Goal: Task Accomplishment & Management: Manage account settings

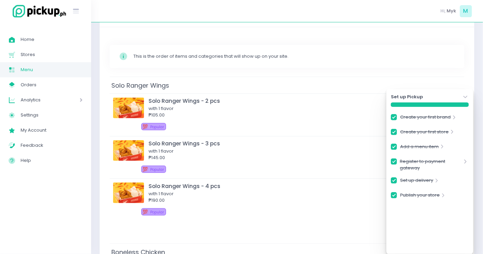
scroll to position [115, 0]
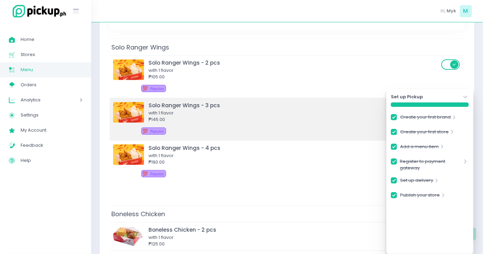
click at [463, 98] on icon "Stockholm-icons / Navigation / Angle-down Created with Sketch." at bounding box center [465, 97] width 7 height 7
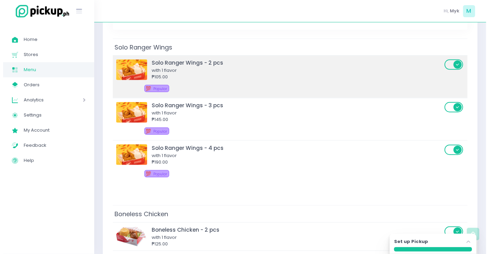
scroll to position [0, 0]
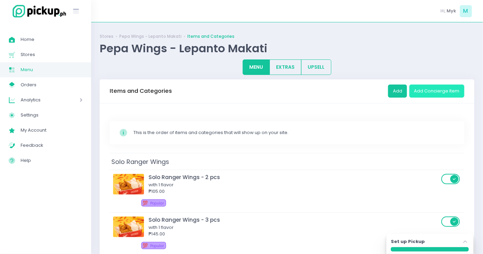
click at [425, 90] on button "Add Concierge Item" at bounding box center [437, 91] width 55 height 13
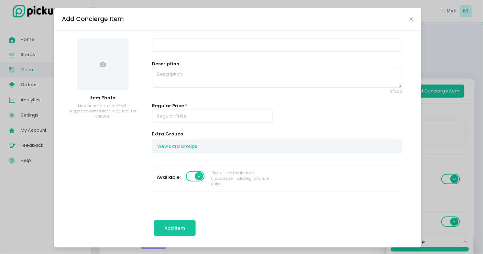
click at [415, 19] on div "Add Concierge Item" at bounding box center [237, 19] width 367 height 23
click at [412, 20] on icon "Close" at bounding box center [411, 19] width 3 height 5
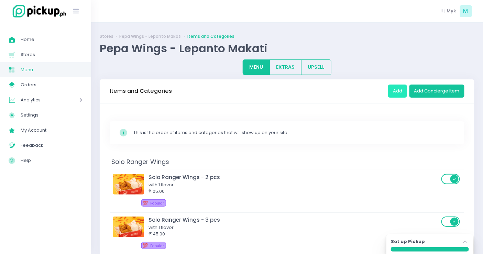
click at [396, 85] on button "Add" at bounding box center [397, 91] width 19 height 13
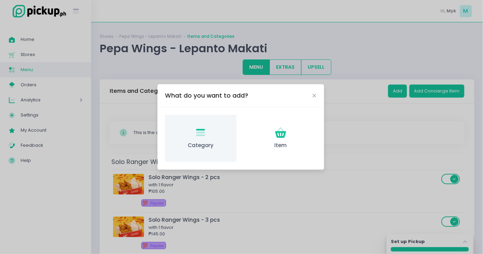
click at [204, 135] on icon at bounding box center [200, 134] width 9 height 4
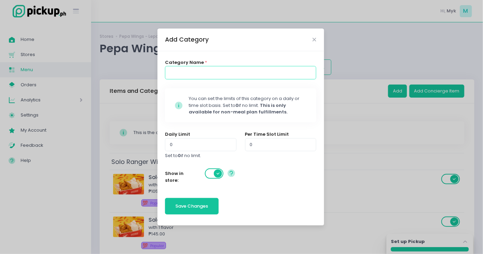
click at [183, 74] on input at bounding box center [240, 72] width 151 height 13
type input "Chicken Toppers"
click at [198, 207] on span "Save Changes" at bounding box center [192, 206] width 33 height 7
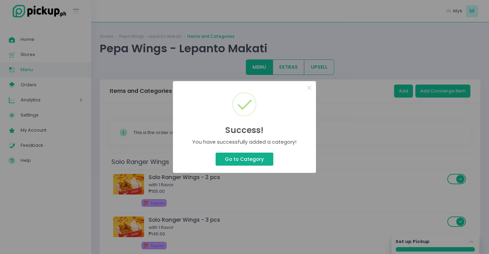
click at [235, 159] on button "Go to Category" at bounding box center [245, 159] width 58 height 13
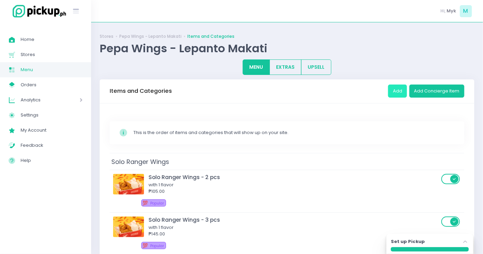
click at [394, 94] on button "Add" at bounding box center [397, 91] width 19 height 13
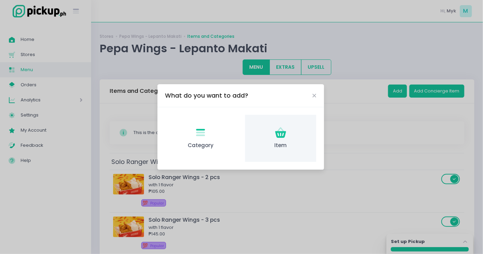
click at [287, 134] on div "Item Created with Sketch. Item" at bounding box center [280, 138] width 71 height 47
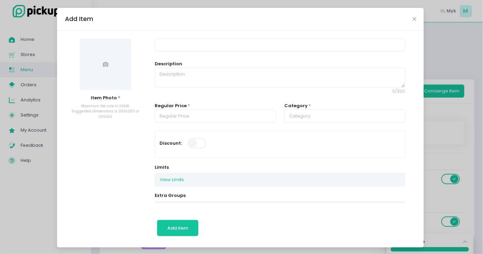
click at [95, 72] on span at bounding box center [106, 65] width 52 height 52
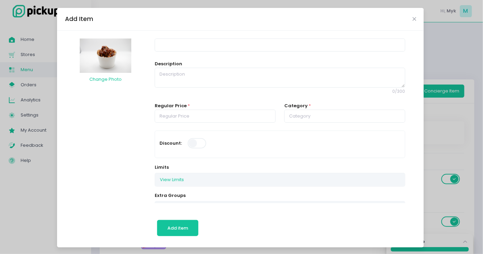
click at [118, 61] on img at bounding box center [106, 56] width 52 height 34
click at [110, 79] on button "Change Photo" at bounding box center [105, 79] width 33 height 13
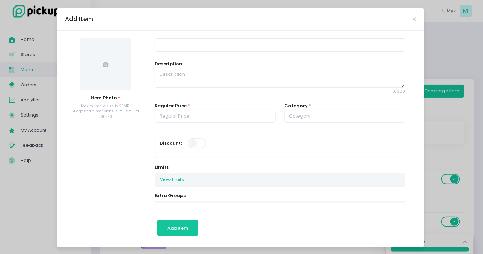
click at [112, 75] on span at bounding box center [106, 65] width 52 height 52
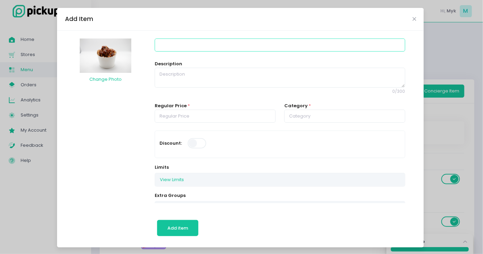
click at [196, 51] on input at bounding box center [280, 45] width 250 height 13
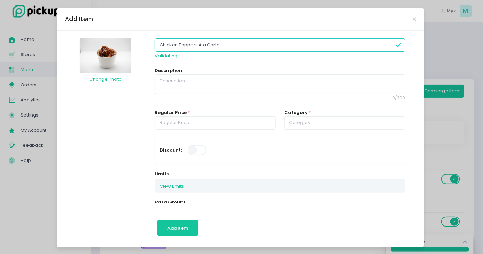
type input "Chicken Toppers Ala Carte"
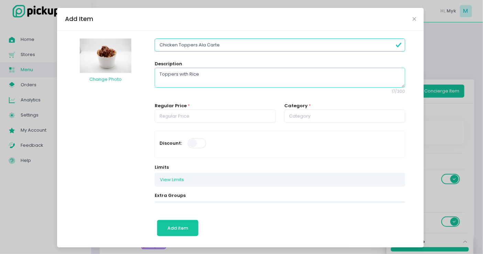
type textarea "Toppers with Rice"
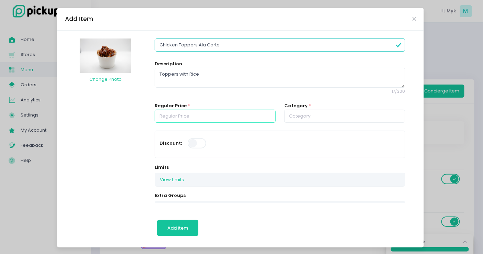
click at [212, 115] on input "number" at bounding box center [215, 116] width 121 height 13
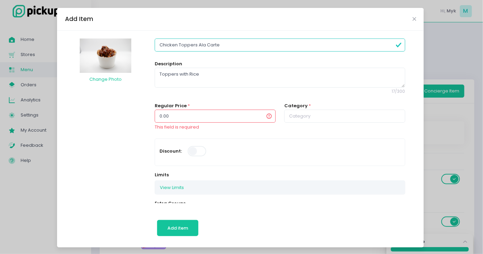
drag, startPoint x: 163, startPoint y: 117, endPoint x: 124, endPoint y: 119, distance: 39.3
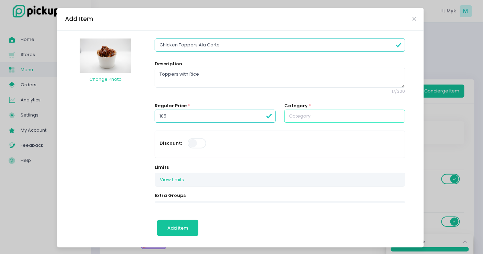
type input "105.00"
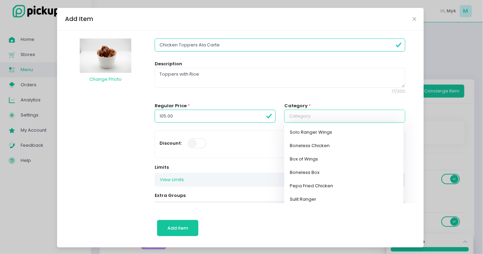
click at [308, 119] on input "text" at bounding box center [344, 116] width 121 height 13
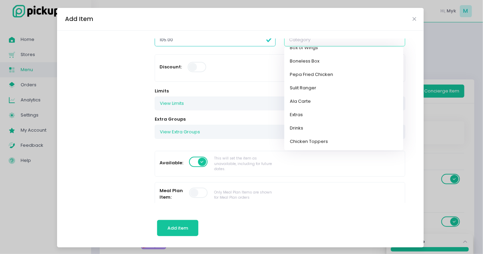
scroll to position [115, 0]
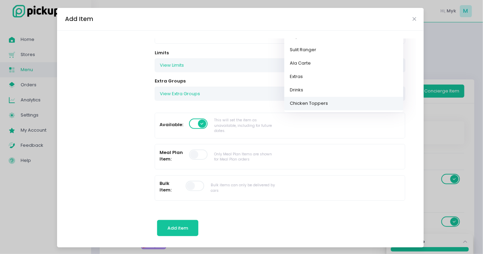
click at [314, 106] on link "Chicken Toppers" at bounding box center [343, 103] width 119 height 13
type input "Chicken Toppers"
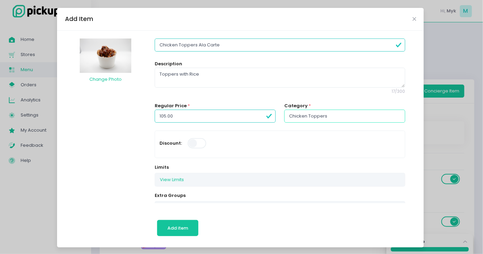
scroll to position [76, 0]
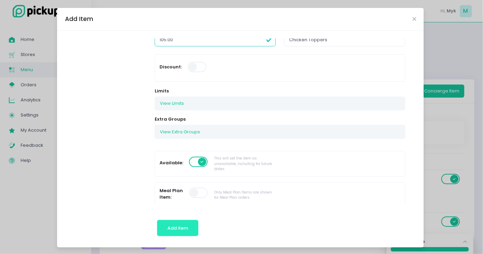
click at [178, 221] on button "Add item" at bounding box center [178, 228] width 42 height 17
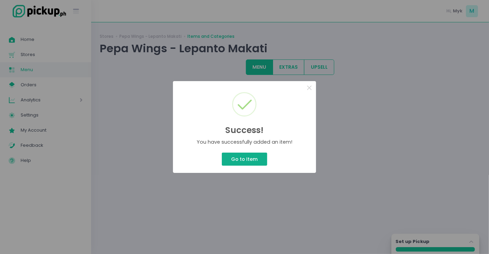
click at [232, 154] on button "Go to Item" at bounding box center [244, 159] width 45 height 13
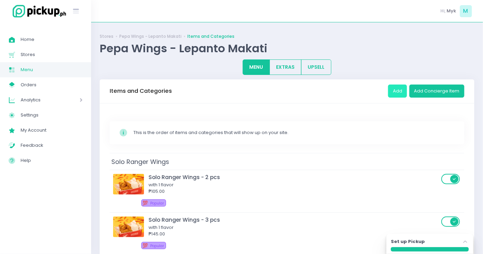
click at [399, 92] on button "Add" at bounding box center [397, 91] width 19 height 13
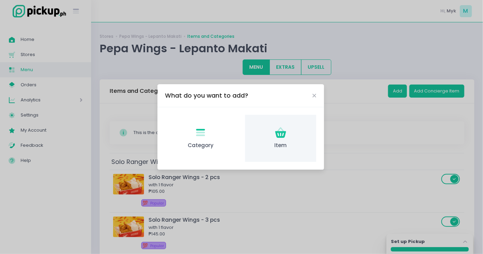
click at [283, 133] on icon "Item Created with Sketch." at bounding box center [280, 132] width 13 height 13
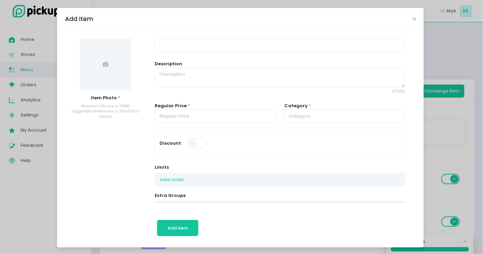
click at [115, 71] on span at bounding box center [106, 65] width 52 height 52
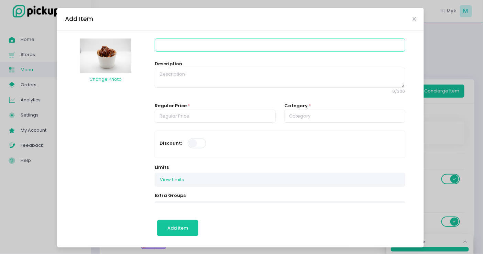
click at [200, 45] on input at bounding box center [280, 45] width 250 height 13
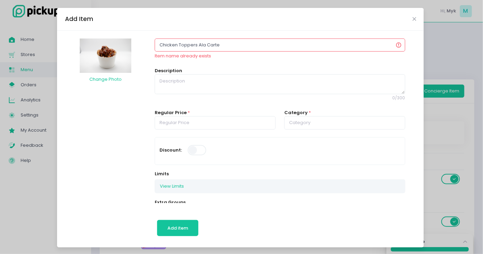
drag, startPoint x: 235, startPoint y: 46, endPoint x: 195, endPoint y: 47, distance: 40.6
click at [195, 47] on input "Chicken Toppers Ala Carte" at bounding box center [280, 45] width 250 height 13
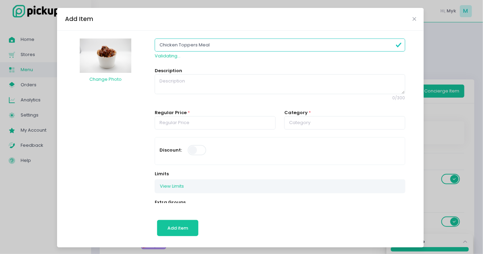
type input "Chicken Toppers Meal"
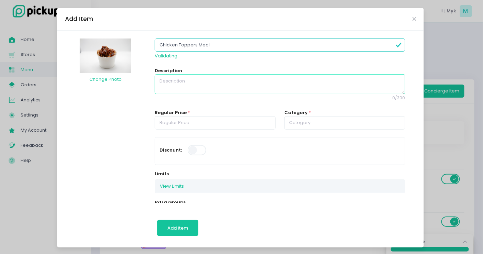
type textarea "W"
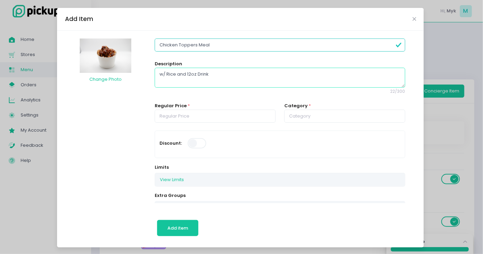
type textarea "w/ Rice and 12oz Drink"
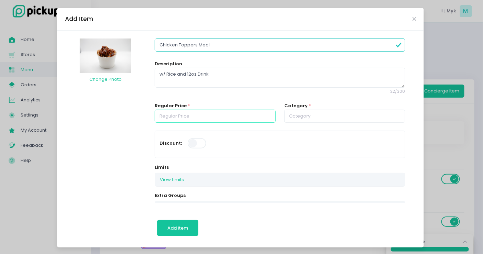
click at [185, 116] on input "number" at bounding box center [215, 116] width 121 height 13
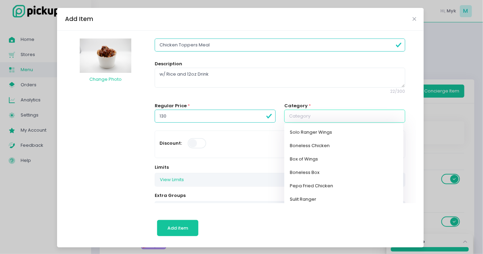
type input "130.00"
click at [335, 114] on input "text" at bounding box center [344, 116] width 121 height 13
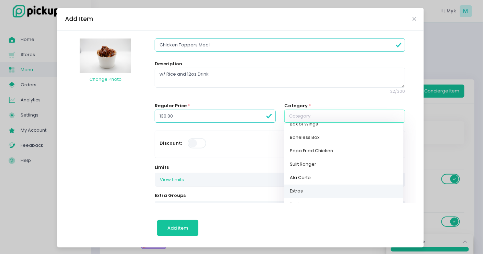
scroll to position [38, 0]
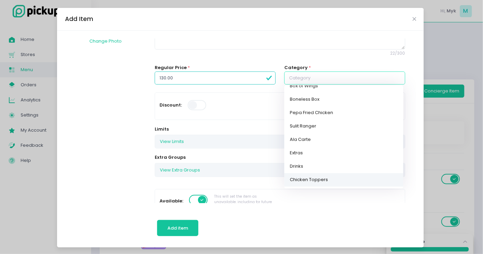
click at [317, 176] on link "Chicken Toppers" at bounding box center [343, 179] width 119 height 13
type input "Chicken Toppers"
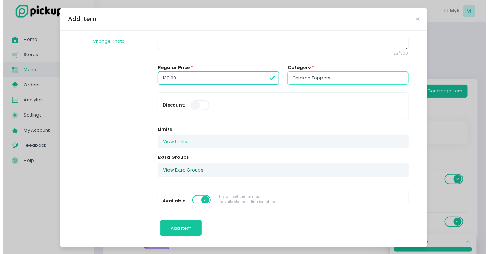
scroll to position [76, 0]
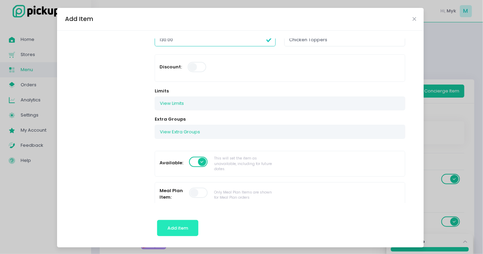
click at [182, 231] on button "Add item" at bounding box center [178, 228] width 42 height 17
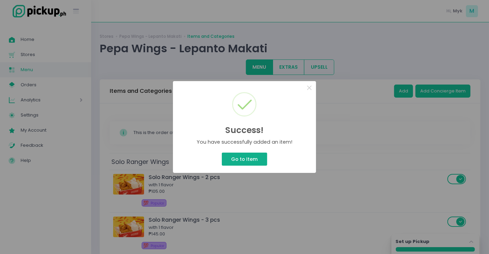
click at [238, 159] on button "Go to Item" at bounding box center [244, 159] width 45 height 13
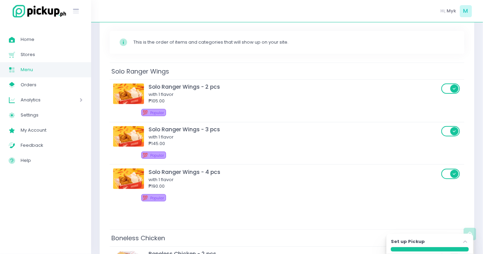
scroll to position [0, 0]
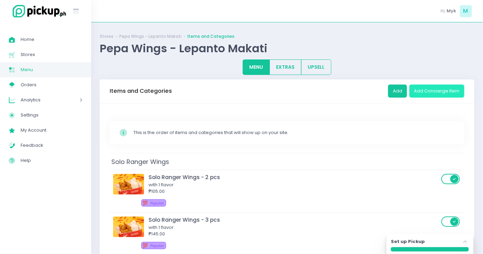
click at [437, 94] on button "Add Concierge Item" at bounding box center [437, 91] width 55 height 13
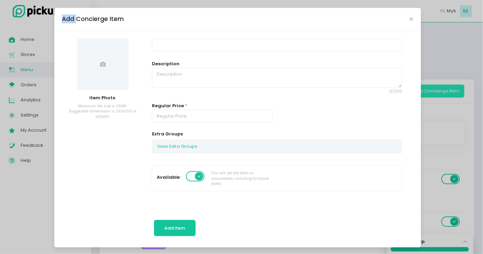
click at [437, 94] on div "Add Concierge Item Item Photo Maximum file size is 25MB. Suggested dimensions i…" at bounding box center [241, 127] width 483 height 254
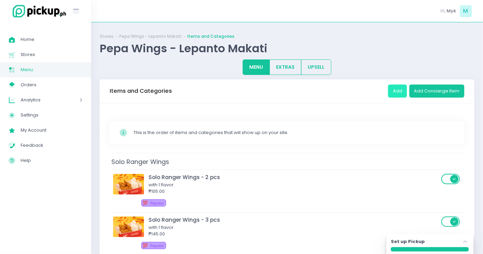
click at [406, 92] on button "Add" at bounding box center [397, 91] width 19 height 13
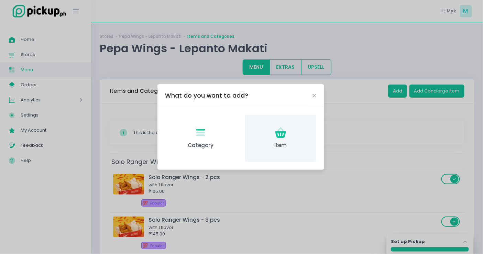
click at [269, 130] on div "Item Created with Sketch. Item" at bounding box center [280, 138] width 71 height 47
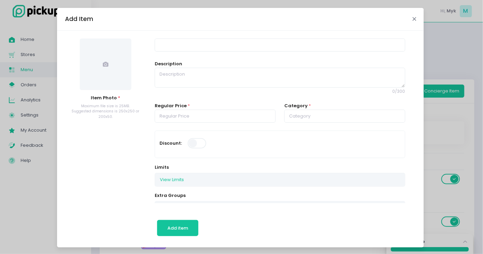
drag, startPoint x: 410, startPoint y: 18, endPoint x: 393, endPoint y: 22, distance: 17.3
click at [413, 18] on icon "Close" at bounding box center [414, 19] width 3 height 5
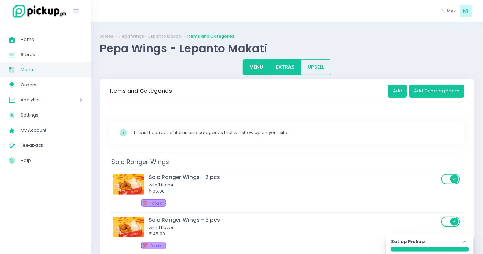
click at [282, 68] on button "EXTRAS" at bounding box center [286, 66] width 32 height 15
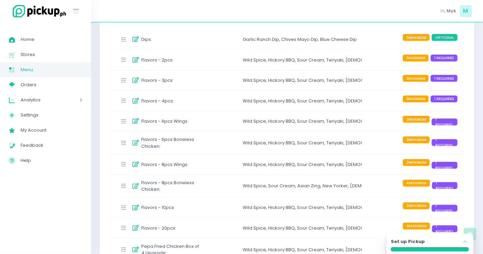
scroll to position [202, 0]
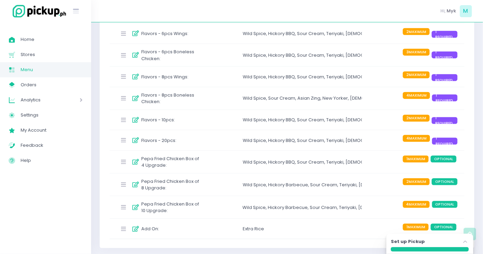
click at [183, 157] on label "Pepa Fried Chicken Box of 4 Upgrade :" at bounding box center [171, 161] width 61 height 13
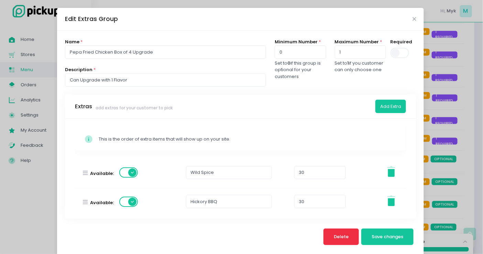
click at [343, 233] on span "Delete" at bounding box center [341, 236] width 15 height 7
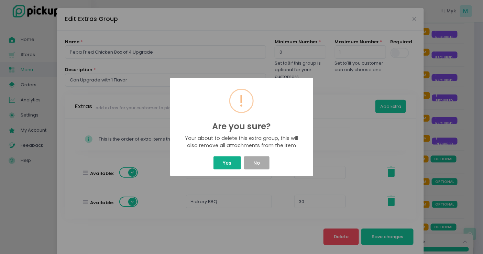
click at [228, 166] on button "Yes" at bounding box center [228, 162] width 28 height 13
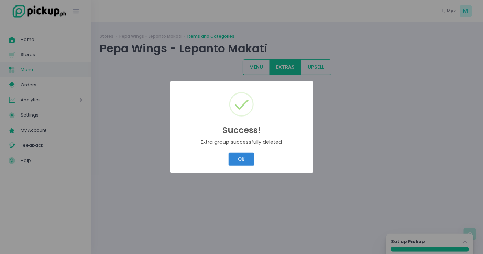
scroll to position [0, 0]
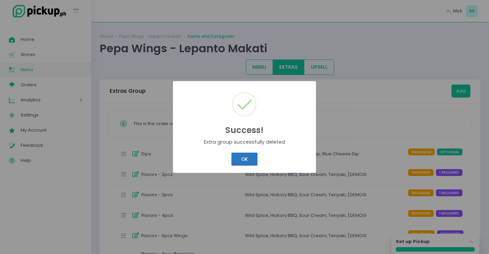
click at [233, 160] on button "OK" at bounding box center [244, 159] width 26 height 13
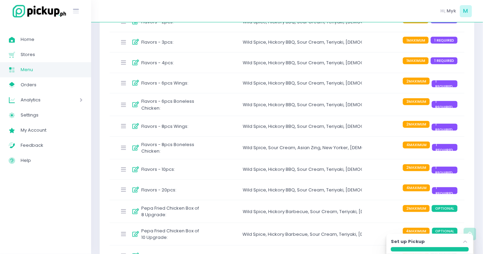
scroll to position [180, 0]
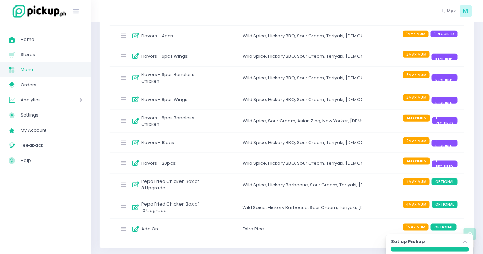
click at [183, 185] on label "Pepa Fried Chicken Box of 8 Upgrade :" at bounding box center [171, 184] width 61 height 13
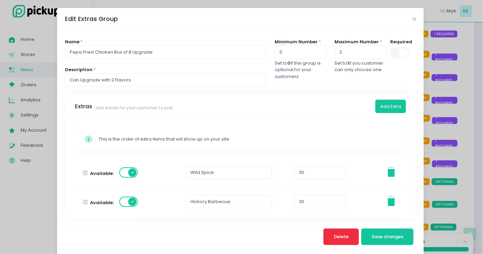
click at [338, 229] on button "Delete" at bounding box center [342, 237] width 36 height 17
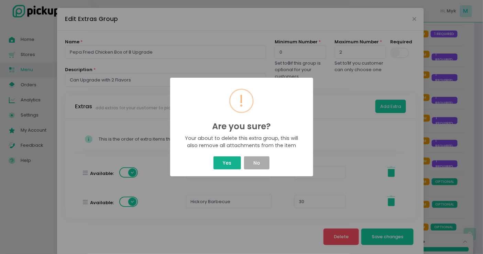
click at [219, 163] on button "Yes" at bounding box center [228, 162] width 28 height 13
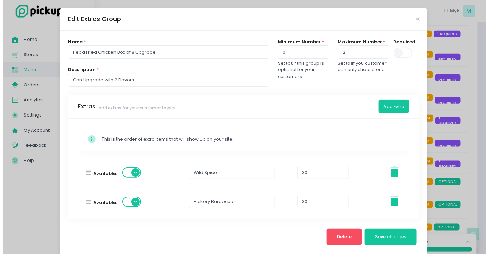
scroll to position [0, 0]
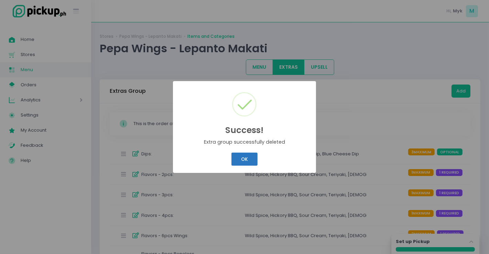
click at [233, 161] on button "OK" at bounding box center [244, 159] width 26 height 13
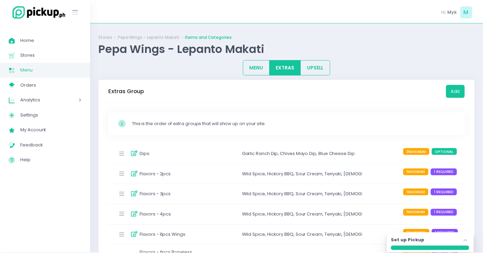
scroll to position [157, 0]
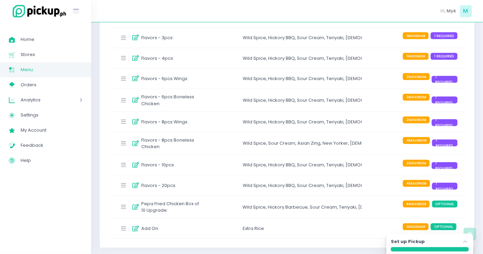
click at [184, 205] on label "Pepa Fried Chicken Box of 10 Upgrade :" at bounding box center [171, 206] width 61 height 13
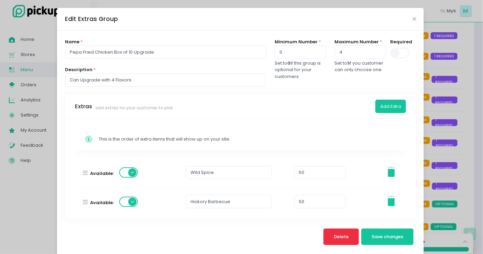
click at [326, 239] on button "Delete" at bounding box center [342, 237] width 36 height 17
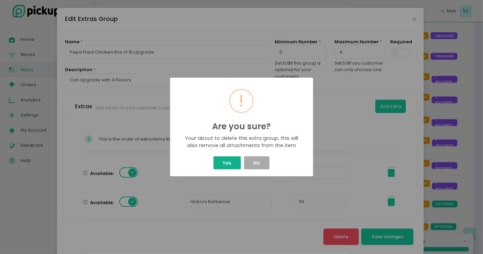
click at [231, 166] on button "Yes" at bounding box center [228, 162] width 28 height 13
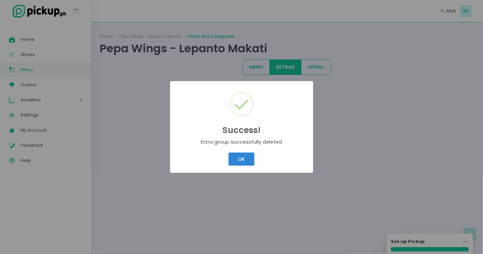
scroll to position [0, 0]
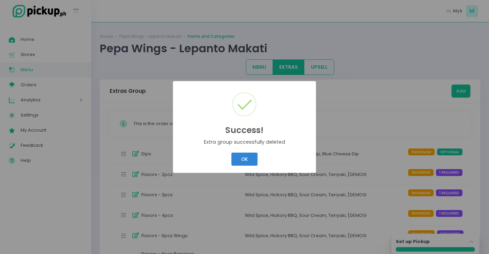
click at [353, 134] on div "Success! × Extra group successfully deleted OK Cancel" at bounding box center [244, 127] width 489 height 254
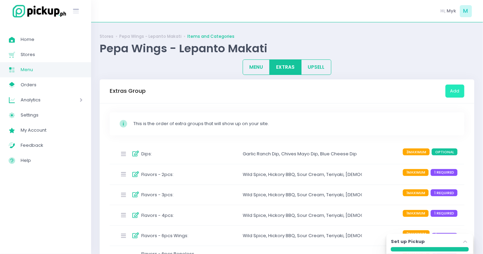
click at [452, 89] on button "Add" at bounding box center [455, 91] width 19 height 13
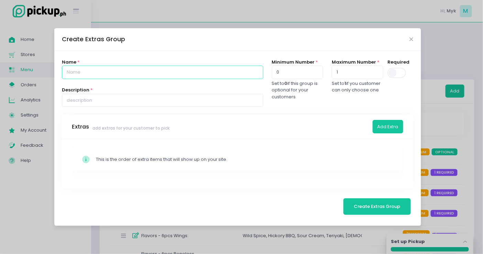
click at [128, 76] on input "text" at bounding box center [162, 72] width 201 height 13
type input "Toppers Flavors"
click at [399, 71] on span at bounding box center [398, 73] width 20 height 10
click at [44, 67] on input "checkbox" at bounding box center [44, 67] width 0 height 0
click at [399, 70] on span at bounding box center [398, 73] width 20 height 10
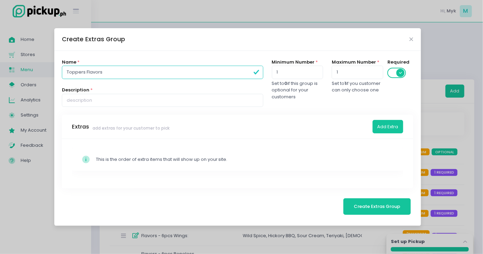
click at [44, 67] on input "checkbox" at bounding box center [44, 67] width 0 height 0
click at [379, 207] on span "Create Extras Group" at bounding box center [377, 206] width 46 height 7
click at [394, 71] on span at bounding box center [398, 73] width 20 height 10
click at [44, 67] on input "checkbox" at bounding box center [44, 67] width 0 height 0
type input "1"
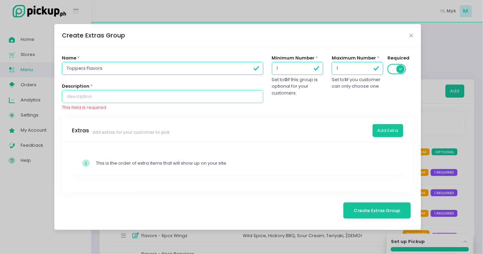
click at [135, 102] on input "text" at bounding box center [162, 96] width 201 height 13
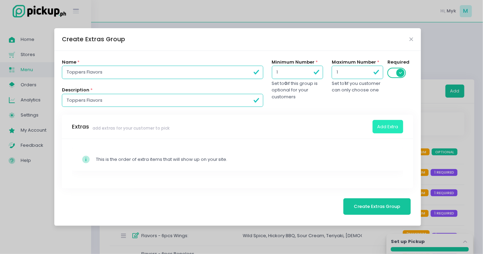
type input "Toppers Flavors"
click at [377, 129] on button "Add Extra" at bounding box center [388, 126] width 31 height 13
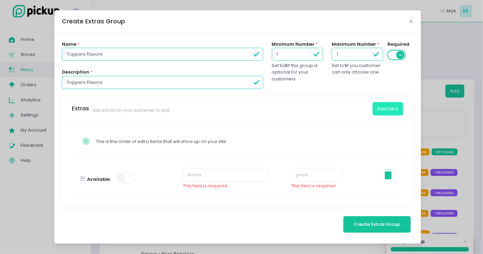
click at [395, 111] on button "Add Extra" at bounding box center [388, 108] width 31 height 13
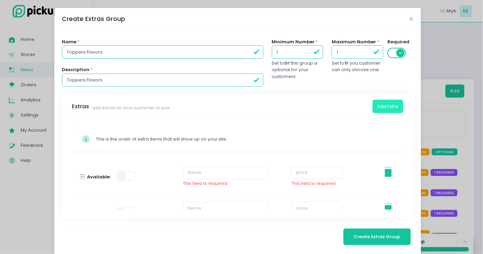
click at [395, 111] on button "Add Extra" at bounding box center [388, 106] width 31 height 13
click at [391, 105] on button "Add Extra" at bounding box center [388, 106] width 31 height 13
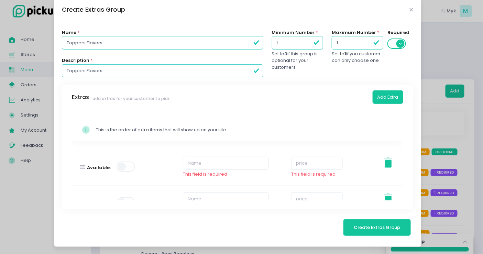
click at [129, 169] on span at bounding box center [127, 167] width 20 height 10
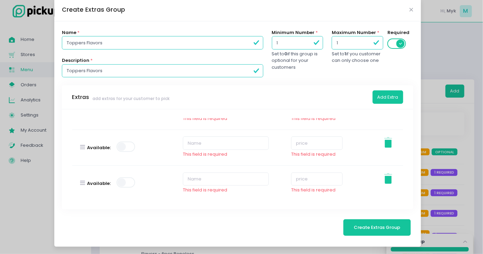
click at [126, 146] on span at bounding box center [127, 147] width 20 height 10
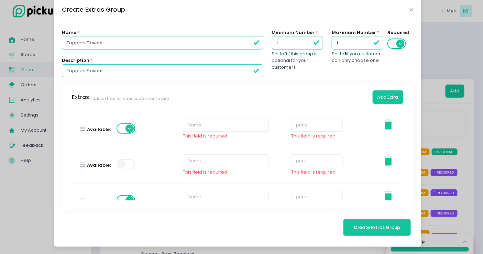
click at [129, 165] on span at bounding box center [127, 164] width 20 height 10
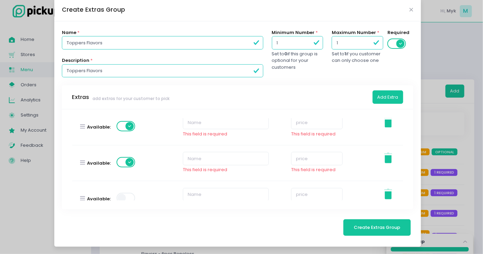
click at [126, 196] on span at bounding box center [127, 198] width 20 height 10
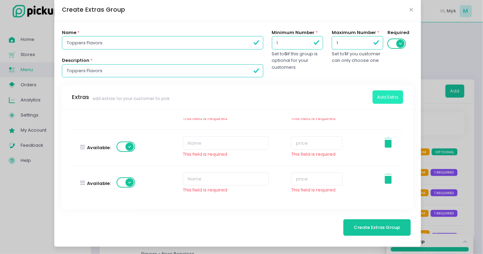
click at [383, 99] on button "Add Extra" at bounding box center [388, 96] width 31 height 13
click at [385, 99] on button "Add Extra" at bounding box center [388, 96] width 31 height 13
click at [132, 185] on div "Available:" at bounding box center [108, 183] width 61 height 35
click at [129, 178] on span at bounding box center [127, 182] width 20 height 10
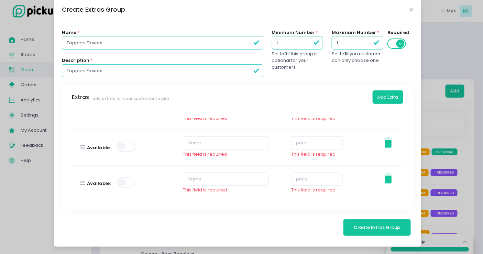
click at [129, 147] on span at bounding box center [127, 147] width 20 height 10
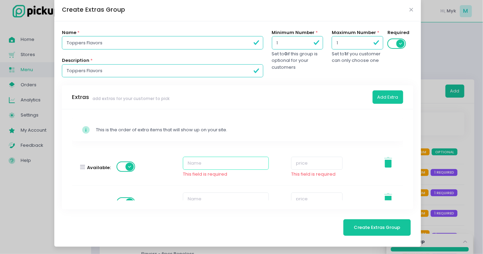
click at [236, 157] on input "text" at bounding box center [226, 163] width 86 height 13
type input "Hickory BBQ"
click at [291, 161] on input "number" at bounding box center [317, 163] width 52 height 13
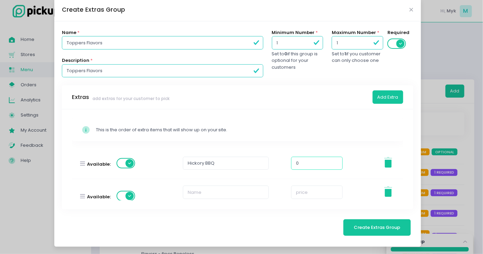
type input "0"
click at [190, 195] on input "text" at bounding box center [226, 192] width 86 height 13
type input "Sour Cream"
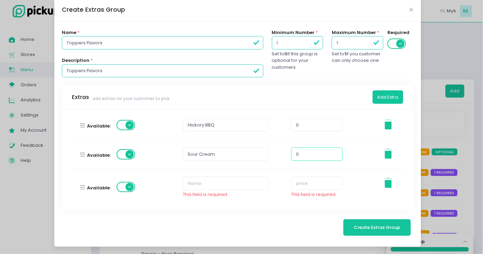
type input "0"
click at [195, 182] on input "text" at bounding box center [226, 183] width 86 height 13
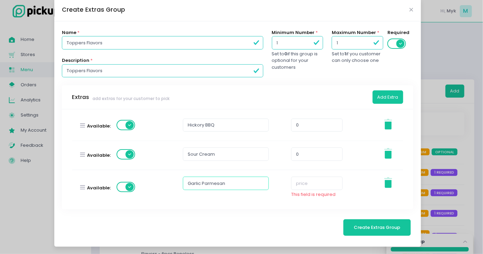
type input "Garlic Parmesan"
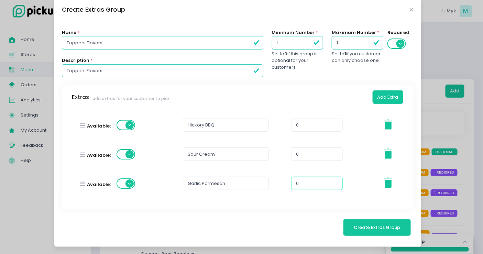
type input "0"
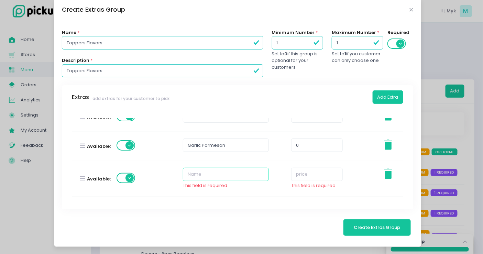
click at [222, 179] on input "text" at bounding box center [226, 174] width 86 height 13
type input "Sour Cream"
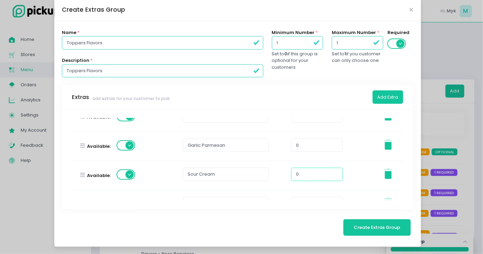
scroll to position [115, 0]
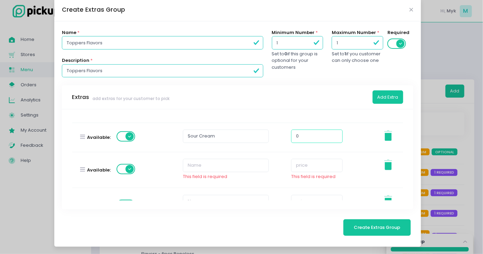
type input "0"
drag, startPoint x: 223, startPoint y: 141, endPoint x: 165, endPoint y: 140, distance: 58.1
click at [165, 140] on div "Available: Sour Cream 0 Stockholm-icons / General / Trash Created with Sketch." at bounding box center [238, 137] width 340 height 29
type input "Teriyaki"
click at [239, 165] on input "text" at bounding box center [226, 165] width 86 height 13
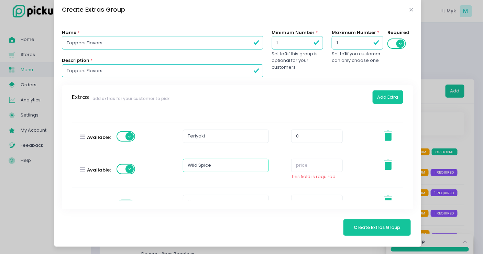
scroll to position [137, 0]
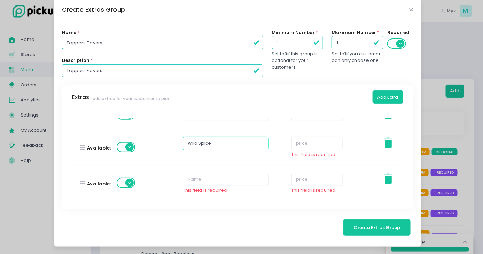
type input "Wild Spice"
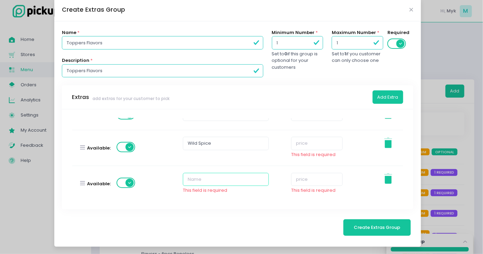
click at [217, 174] on input "text" at bounding box center [226, 179] width 86 height 13
type input "Honey Mustard"
click at [294, 179] on input "number" at bounding box center [317, 179] width 52 height 13
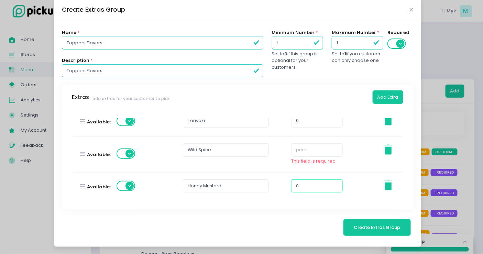
type input "0"
click at [304, 150] on input "number" at bounding box center [317, 149] width 52 height 13
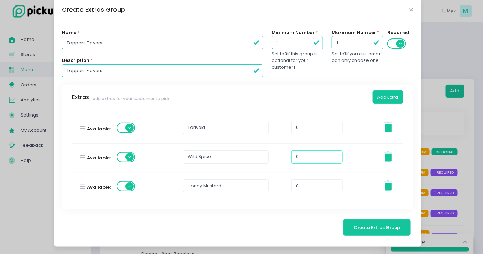
type input "1"
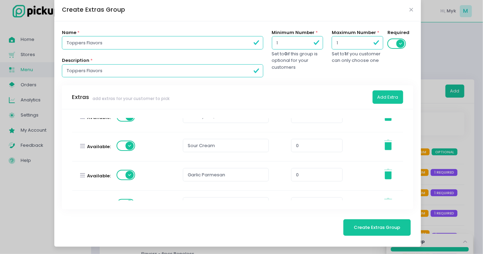
scroll to position [123, 0]
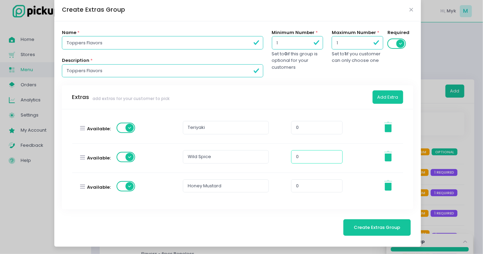
type input "0"
click at [278, 170] on div "Available: Wild Spice 0 Stockholm-icons / General / Trash Created with Sketch." at bounding box center [238, 158] width 340 height 29
click at [373, 222] on button "Create Extras Group" at bounding box center [377, 227] width 67 height 17
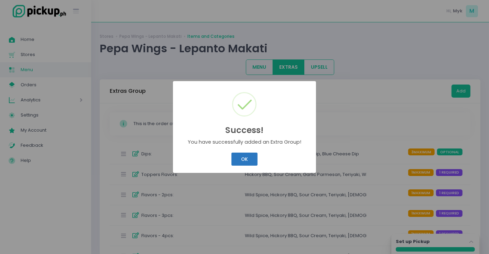
click at [236, 162] on button "OK" at bounding box center [244, 159] width 26 height 13
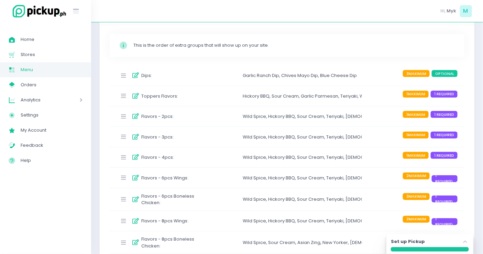
scroll to position [0, 0]
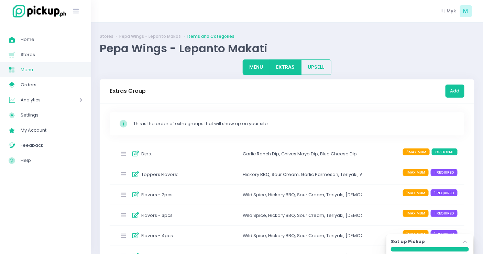
click at [257, 69] on button "MENU" at bounding box center [256, 66] width 27 height 15
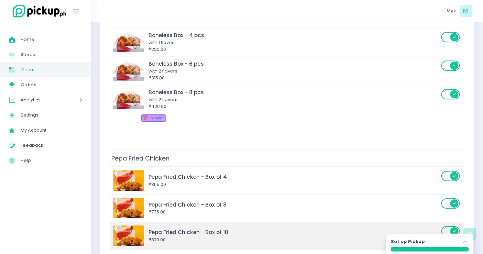
scroll to position [649, 0]
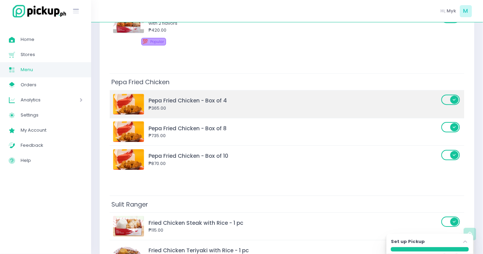
click at [450, 96] on span at bounding box center [452, 100] width 20 height 10
click at [98, 94] on input "checkbox" at bounding box center [98, 94] width 0 height 0
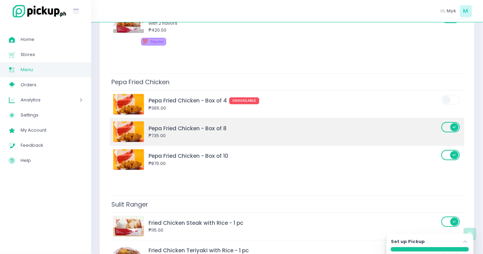
click at [449, 123] on span at bounding box center [452, 127] width 20 height 10
click at [98, 121] on input "checkbox" at bounding box center [98, 121] width 0 height 0
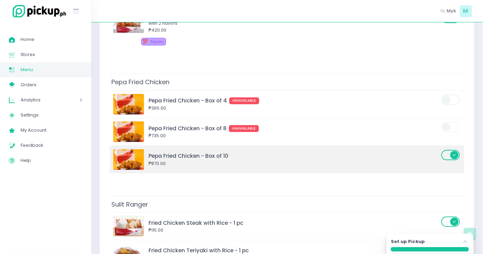
click at [453, 150] on span at bounding box center [452, 155] width 20 height 10
click at [98, 149] on input "checkbox" at bounding box center [98, 149] width 0 height 0
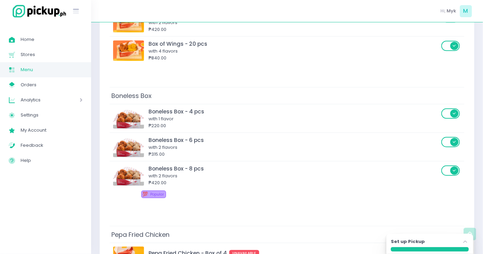
scroll to position [611, 0]
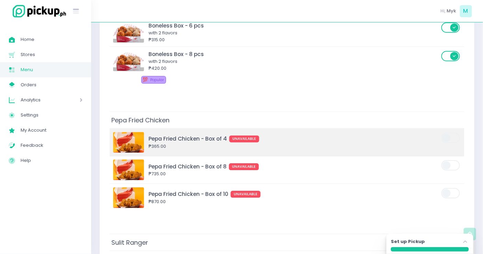
click at [173, 135] on div "Pepa Fried Chicken - Box of 4 UNAVAILABLE" at bounding box center [294, 139] width 291 height 8
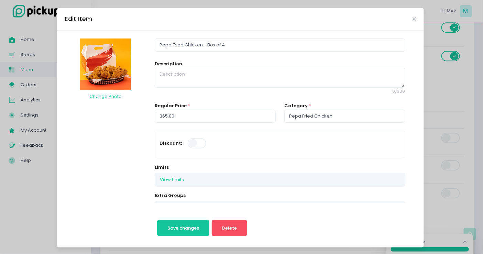
scroll to position [38, 0]
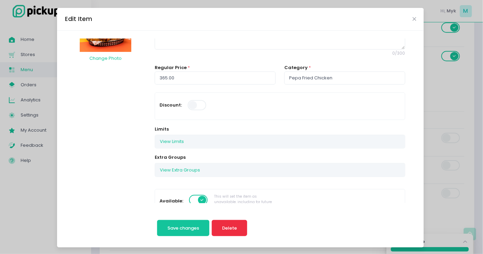
click at [222, 227] on span "Delete" at bounding box center [229, 228] width 15 height 7
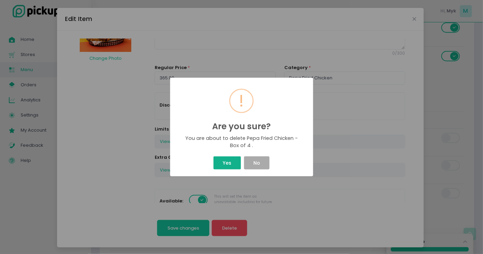
click at [234, 166] on button "Yes" at bounding box center [228, 162] width 28 height 13
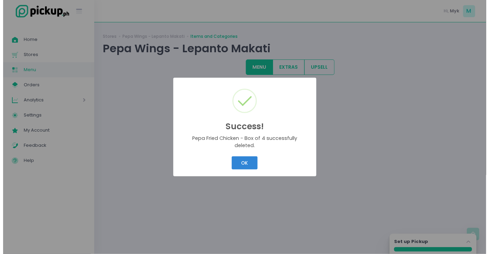
scroll to position [0, 0]
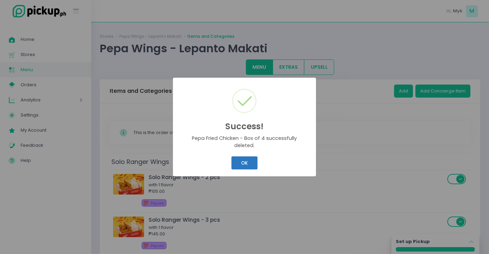
click at [241, 160] on button "OK" at bounding box center [244, 162] width 26 height 13
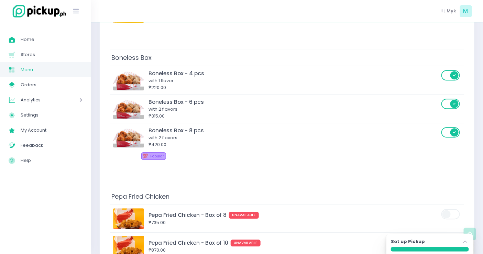
scroll to position [688, 0]
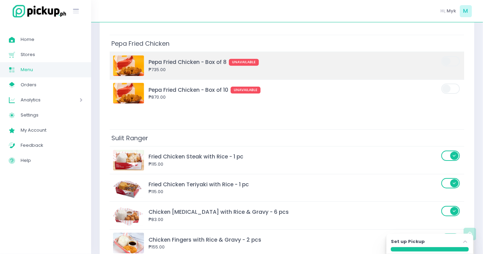
click at [199, 66] on div "₱735.00" at bounding box center [294, 69] width 291 height 7
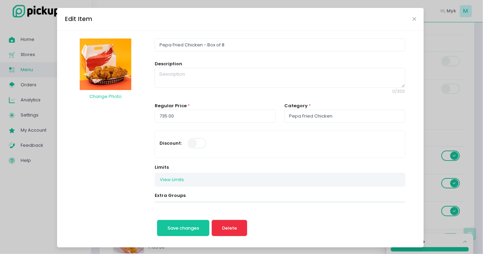
click at [231, 223] on button "Delete" at bounding box center [230, 228] width 36 height 17
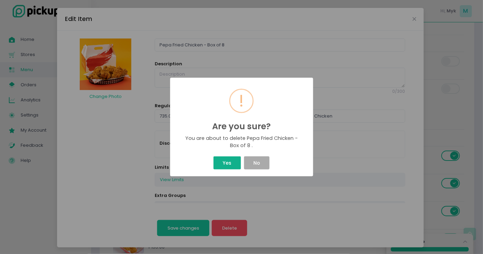
click at [228, 165] on button "Yes" at bounding box center [228, 162] width 28 height 13
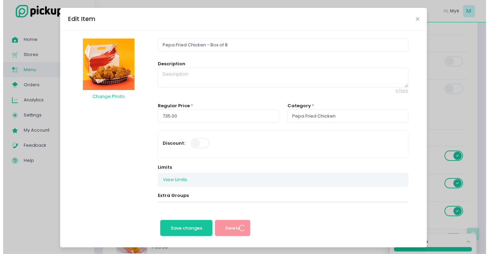
scroll to position [0, 0]
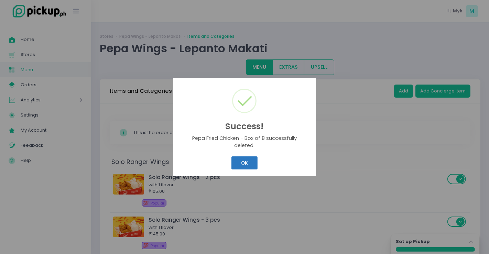
click at [237, 160] on button "OK" at bounding box center [244, 162] width 26 height 13
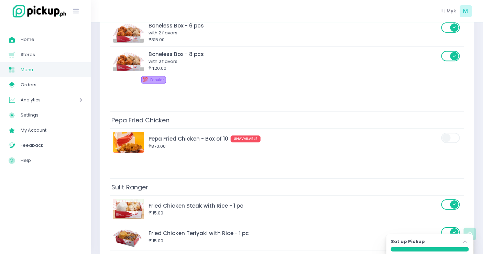
scroll to position [649, 0]
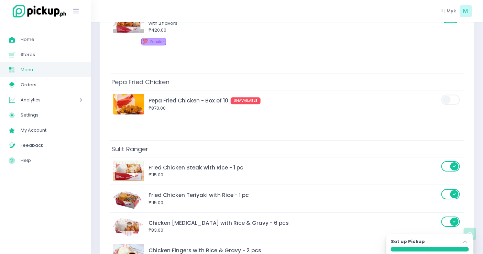
click at [201, 115] on div "Pepa Fried Chicken Pepa Fried Chicken - Box of 10 UNAVAILABLE ₱870.00" at bounding box center [287, 106] width 355 height 67
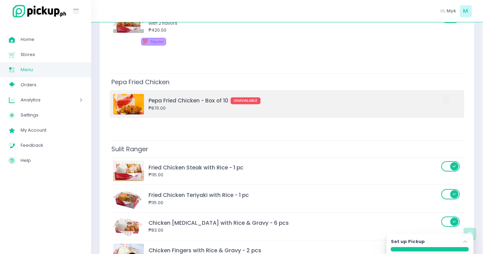
click at [203, 106] on div "₱870.00" at bounding box center [294, 108] width 291 height 7
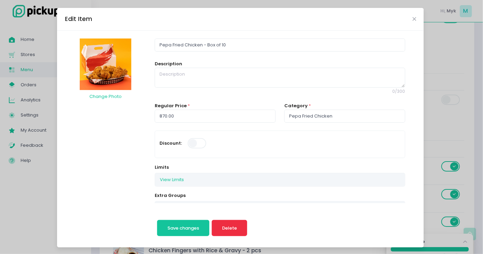
click at [215, 229] on button "Delete" at bounding box center [230, 228] width 36 height 17
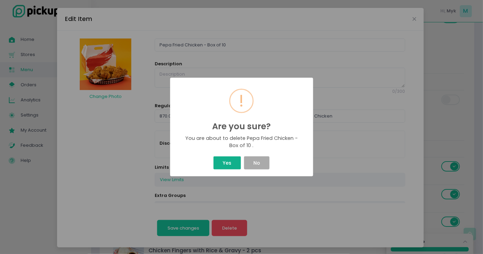
click at [223, 164] on button "Yes" at bounding box center [228, 162] width 28 height 13
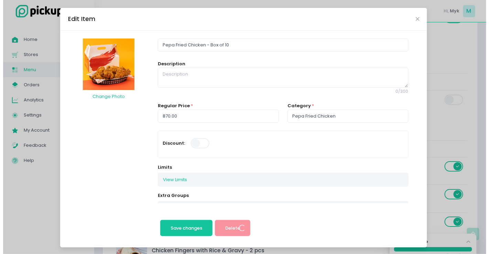
scroll to position [0, 0]
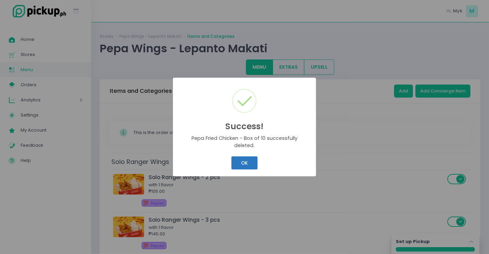
click at [239, 162] on button "OK" at bounding box center [244, 162] width 26 height 13
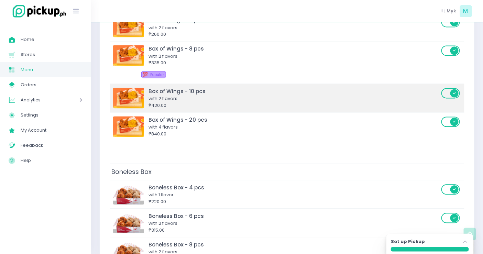
scroll to position [573, 0]
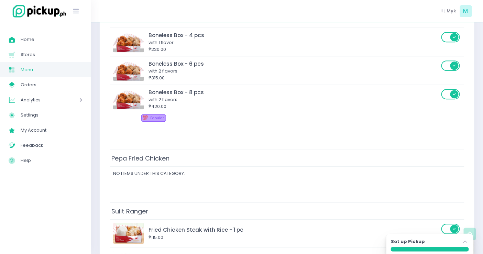
click at [330, 154] on td "Pepa Fried Chicken" at bounding box center [287, 158] width 355 height 17
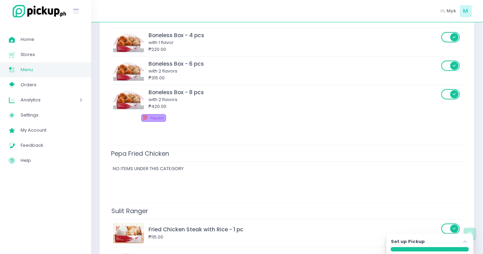
click at [163, 155] on span "Pepa Fried Chicken" at bounding box center [141, 158] width 62 height 12
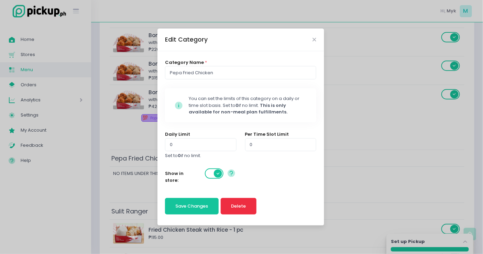
click at [235, 207] on span "Delete" at bounding box center [238, 206] width 15 height 7
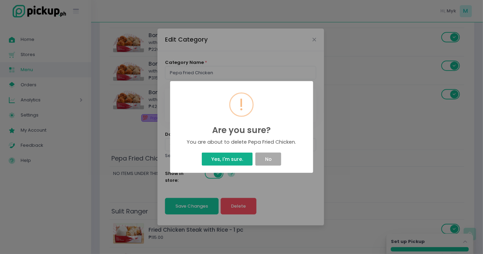
click at [244, 162] on button "Yes, I'm sure." at bounding box center [227, 159] width 51 height 13
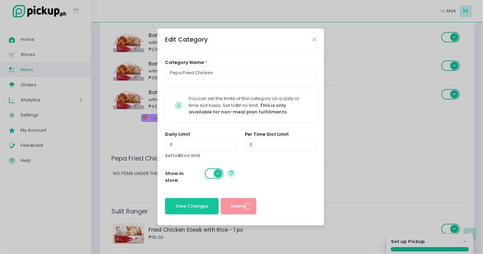
scroll to position [0, 0]
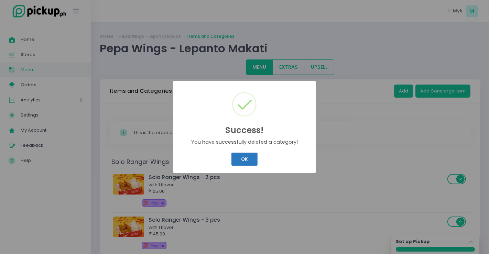
click at [241, 161] on button "OK" at bounding box center [244, 159] width 26 height 13
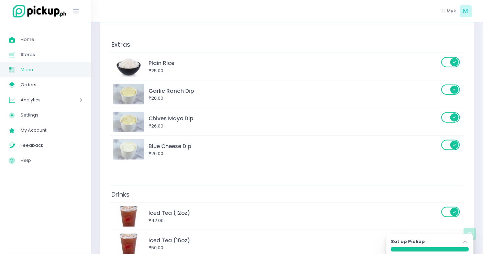
scroll to position [1230, 0]
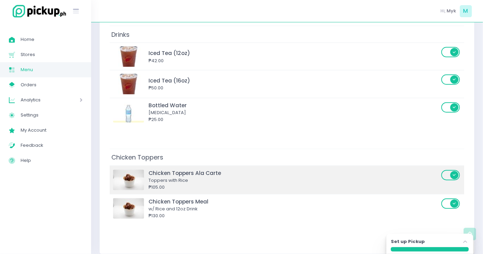
click at [217, 177] on div "Toppers with Rice" at bounding box center [294, 180] width 291 height 7
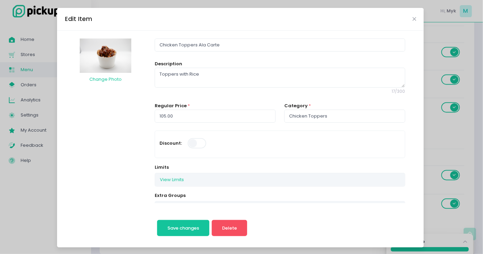
scroll to position [115, 0]
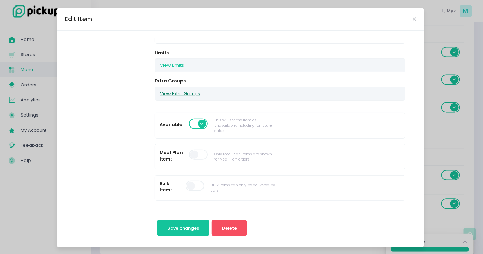
click at [180, 89] on button "View Extra Groups" at bounding box center [180, 93] width 50 height 13
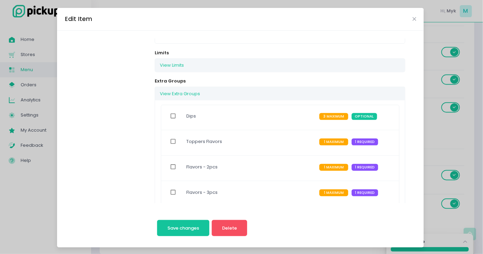
click at [186, 138] on label "Toppers Flavors" at bounding box center [204, 142] width 36 height 16
click at [171, 137] on input "checkbox" at bounding box center [173, 142] width 13 height 16
checkbox input "true"
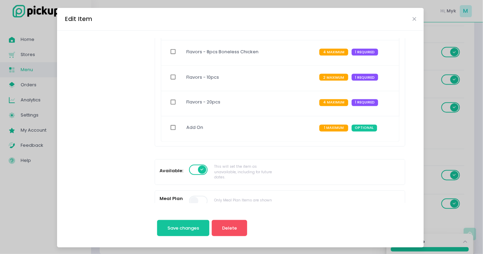
scroll to position [458, 0]
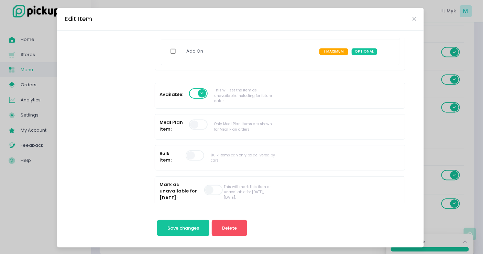
click at [167, 50] on input "checkbox" at bounding box center [173, 52] width 13 height 16
checkbox input "true"
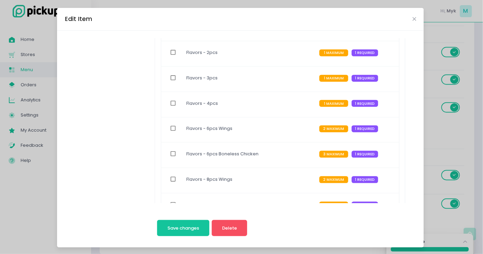
scroll to position [153, 0]
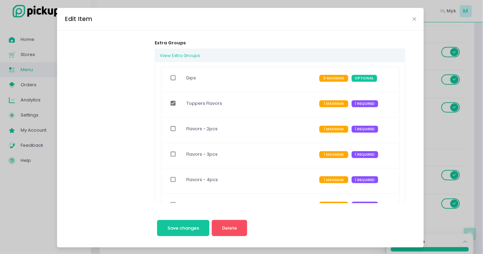
click at [170, 75] on input "checkbox" at bounding box center [173, 78] width 13 height 16
checkbox input "true"
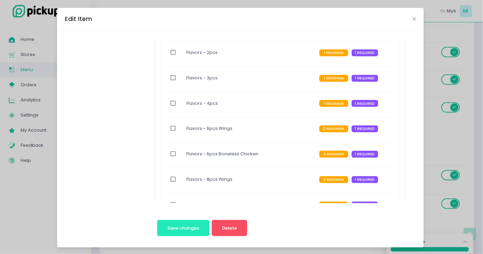
click at [195, 224] on button "Save changes" at bounding box center [183, 228] width 53 height 17
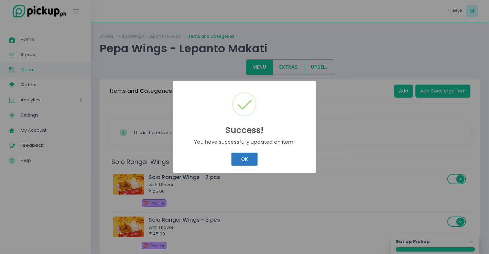
click at [234, 162] on button "OK" at bounding box center [244, 159] width 26 height 13
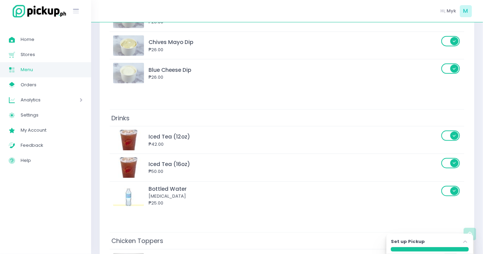
scroll to position [1230, 0]
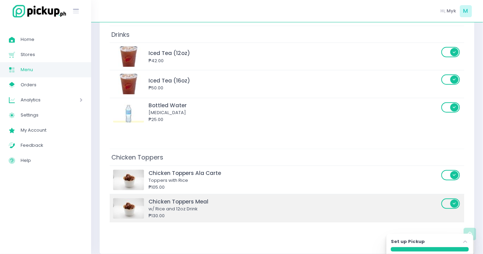
click at [185, 206] on div "w/ Rice and 12oz Drink" at bounding box center [294, 209] width 291 height 7
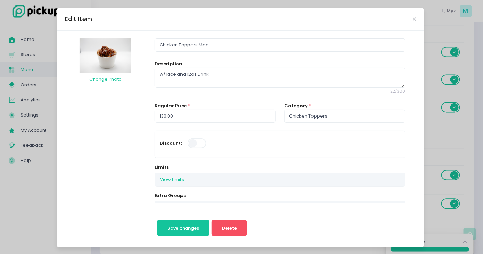
scroll to position [115, 0]
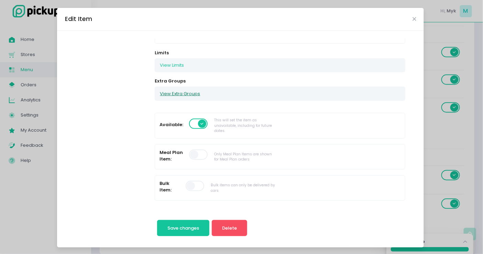
click at [183, 88] on button "View Extra Groups" at bounding box center [180, 93] width 50 height 13
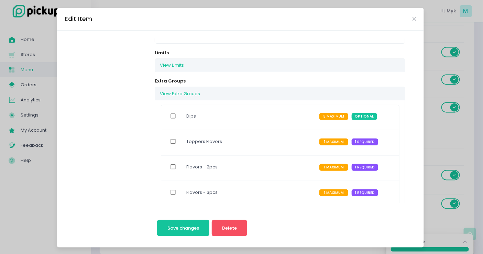
click at [168, 118] on input "checkbox" at bounding box center [173, 116] width 13 height 16
checkbox input "true"
click at [168, 136] on input "checkbox" at bounding box center [173, 142] width 13 height 16
checkbox input "true"
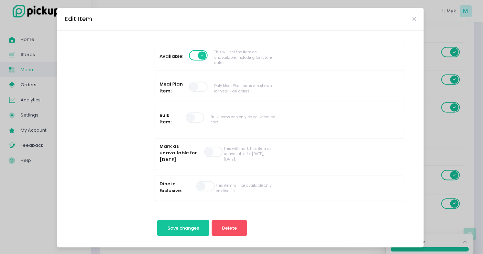
scroll to position [458, 0]
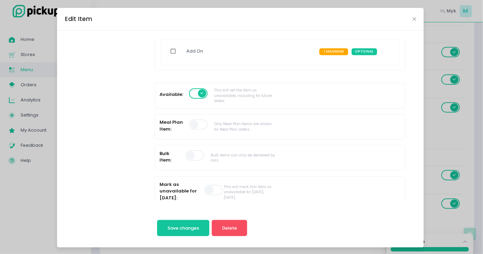
click at [171, 50] on input "checkbox" at bounding box center [173, 52] width 13 height 16
checkbox input "true"
click at [191, 230] on span "Save changes" at bounding box center [183, 228] width 32 height 7
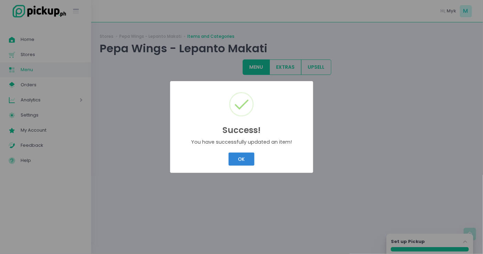
scroll to position [0, 0]
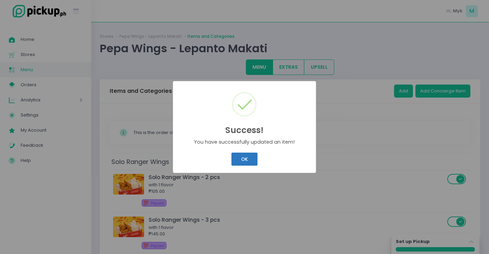
click at [248, 155] on button "OK" at bounding box center [244, 159] width 26 height 13
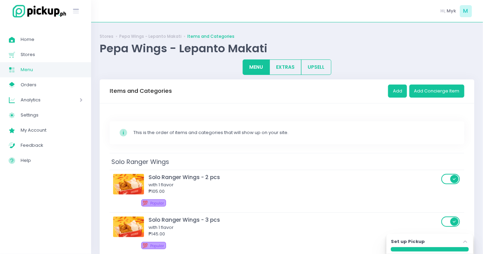
click at [48, 72] on span "Menu" at bounding box center [52, 69] width 62 height 9
click at [198, 132] on div "This is the order of items and categories that will show up on your site." at bounding box center [295, 132] width 322 height 7
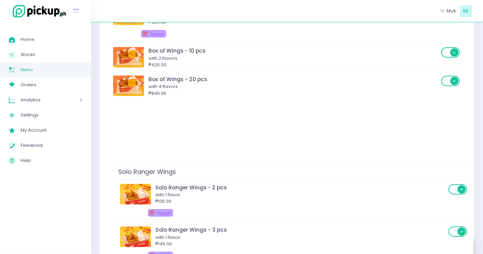
drag, startPoint x: 147, startPoint y: 159, endPoint x: 156, endPoint y: 156, distance: 10.1
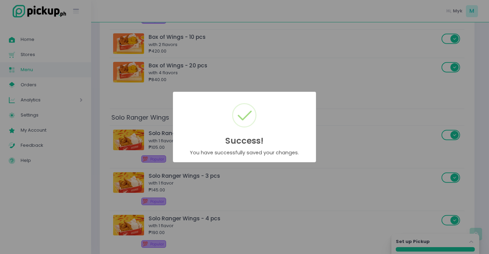
click at [168, 113] on div "Success! × You have successfully saved your changes. OK Cancel" at bounding box center [244, 127] width 489 height 254
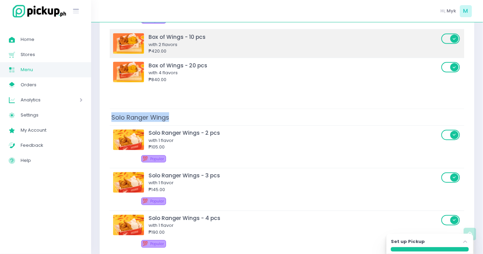
drag, startPoint x: 170, startPoint y: 117, endPoint x: 170, endPoint y: 36, distance: 80.8
drag, startPoint x: 155, startPoint y: 116, endPoint x: 160, endPoint y: 47, distance: 69.3
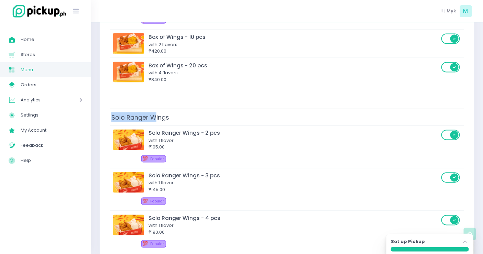
scroll to position [270, 0]
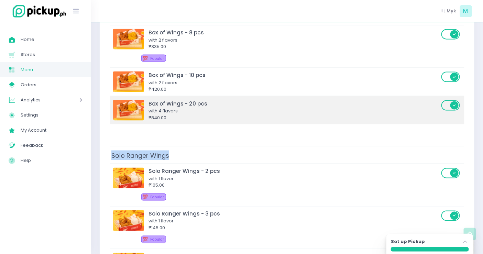
drag, startPoint x: 220, startPoint y: 156, endPoint x: 231, endPoint y: 116, distance: 41.5
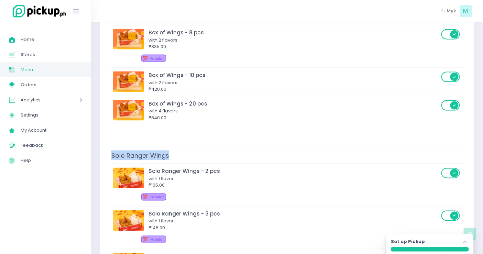
click at [213, 152] on td "Solo Ranger Wings" at bounding box center [287, 155] width 355 height 17
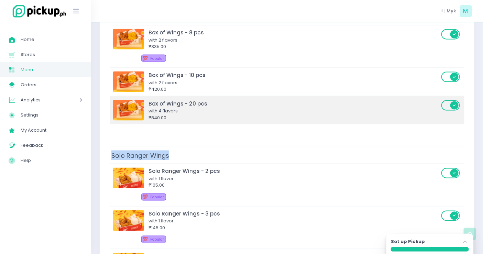
drag, startPoint x: 229, startPoint y: 156, endPoint x: 229, endPoint y: 114, distance: 42.3
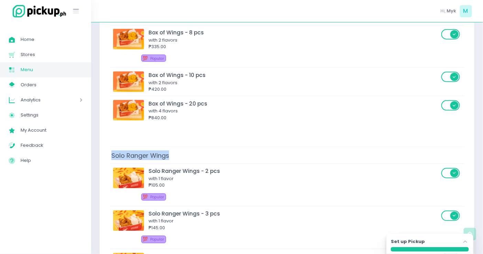
click at [187, 147] on td "Solo Ranger Wings" at bounding box center [287, 155] width 355 height 17
drag, startPoint x: 151, startPoint y: 153, endPoint x: 160, endPoint y: 125, distance: 29.3
click at [145, 157] on span "Solo Ranger Wings" at bounding box center [140, 156] width 61 height 12
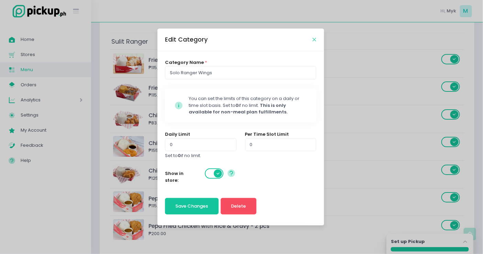
click at [316, 40] on icon "Close" at bounding box center [314, 39] width 3 height 5
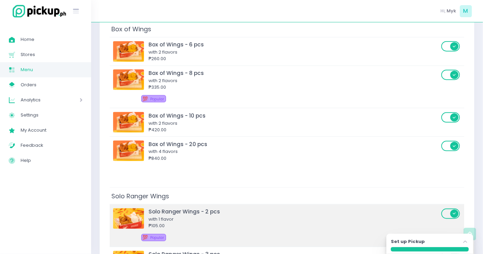
scroll to position [305, 0]
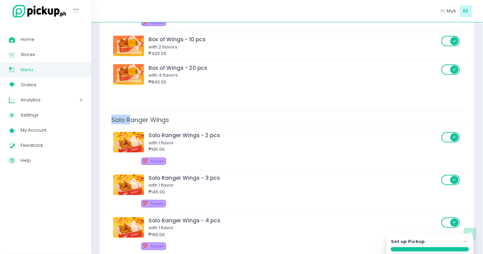
drag, startPoint x: 131, startPoint y: 116, endPoint x: 133, endPoint y: 102, distance: 13.7
click at [206, 111] on td "Solo Ranger Wings" at bounding box center [287, 119] width 355 height 17
drag, startPoint x: 211, startPoint y: 121, endPoint x: 219, endPoint y: 111, distance: 12.5
click at [219, 111] on td "Solo Ranger Wings" at bounding box center [287, 119] width 355 height 17
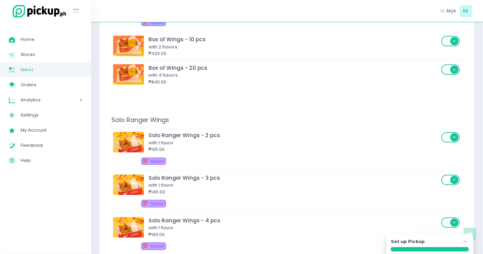
click at [256, 124] on td "Solo Ranger Wings" at bounding box center [287, 119] width 355 height 17
click at [258, 121] on td "Solo Ranger Wings" at bounding box center [287, 119] width 355 height 17
drag, startPoint x: 277, startPoint y: 117, endPoint x: 272, endPoint y: 107, distance: 10.9
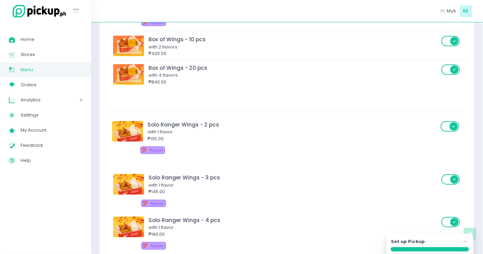
drag, startPoint x: 267, startPoint y: 140, endPoint x: 265, endPoint y: 136, distance: 4.5
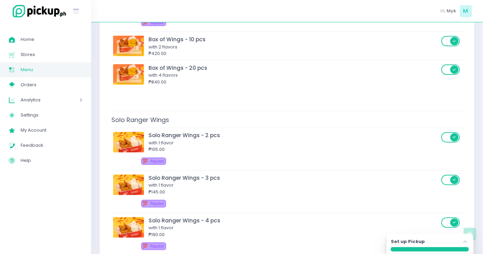
click at [195, 119] on td "Solo Ranger Wings" at bounding box center [287, 119] width 355 height 17
drag, startPoint x: 172, startPoint y: 119, endPoint x: 186, endPoint y: 94, distance: 28.8
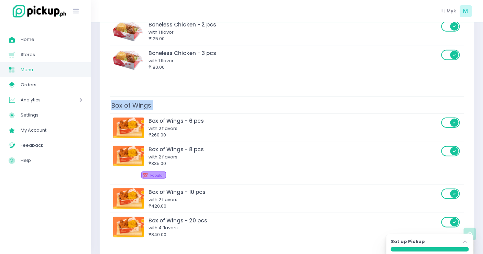
scroll to position [0, 0]
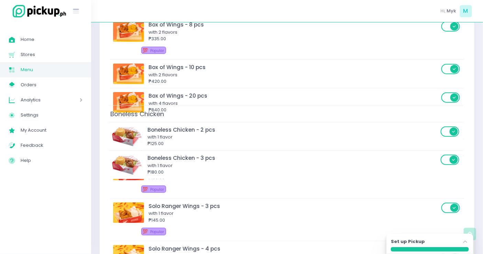
drag, startPoint x: 155, startPoint y: 159, endPoint x: 155, endPoint y: 108, distance: 50.9
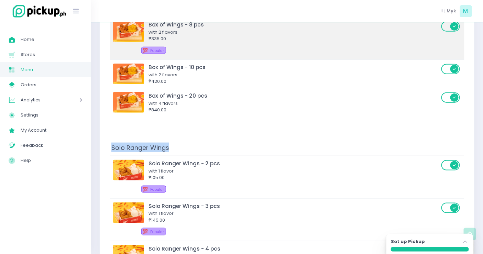
scroll to position [105, 0]
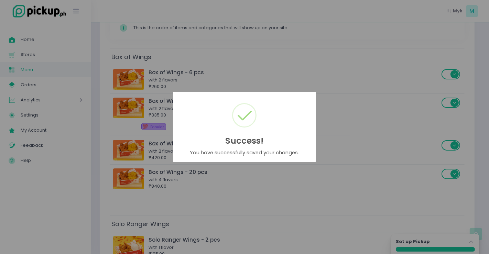
drag, startPoint x: 202, startPoint y: 85, endPoint x: 171, endPoint y: 56, distance: 41.4
click at [171, 56] on div "Success! × You have successfully saved your changes. OK Cancel" at bounding box center [244, 127] width 489 height 254
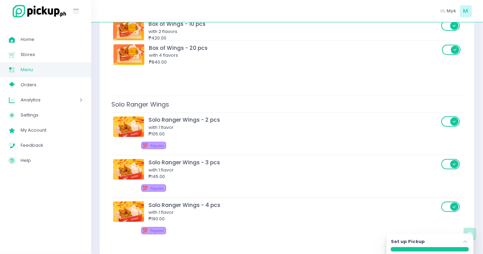
drag, startPoint x: 165, startPoint y: 56, endPoint x: 165, endPoint y: 60, distance: 4.5
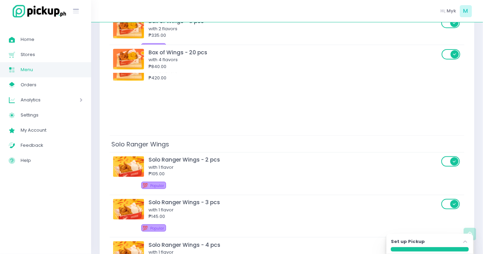
scroll to position [70, 0]
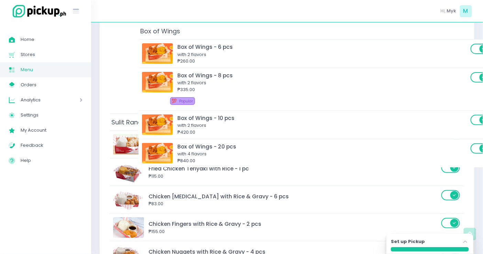
drag, startPoint x: 167, startPoint y: 91, endPoint x: 196, endPoint y: 33, distance: 64.4
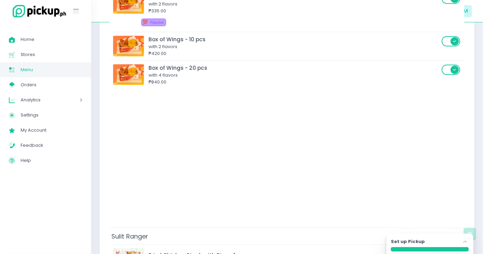
scroll to position [321, 0]
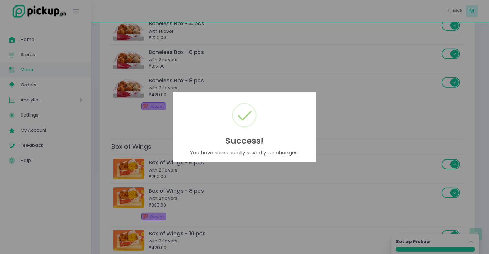
click at [251, 76] on div "Success! × You have successfully saved your changes. OK Cancel" at bounding box center [244, 127] width 489 height 254
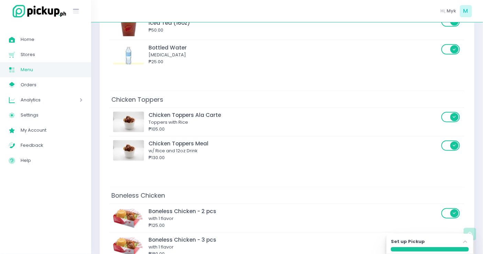
scroll to position [1230, 0]
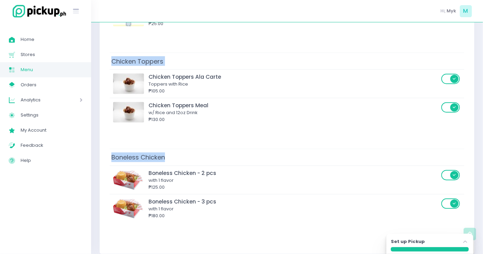
drag, startPoint x: 180, startPoint y: 149, endPoint x: 185, endPoint y: 149, distance: 5.2
click at [183, 149] on td "Boneless Chicken" at bounding box center [287, 157] width 355 height 17
drag, startPoint x: 185, startPoint y: 152, endPoint x: 185, endPoint y: 143, distance: 8.9
click at [185, 149] on td "Boneless Chicken" at bounding box center [287, 157] width 355 height 17
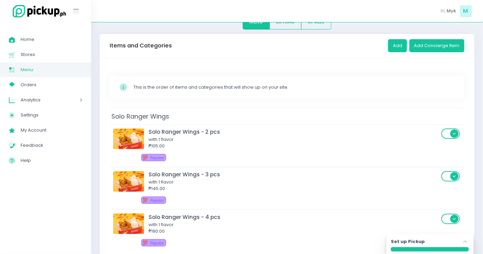
scroll to position [0, 0]
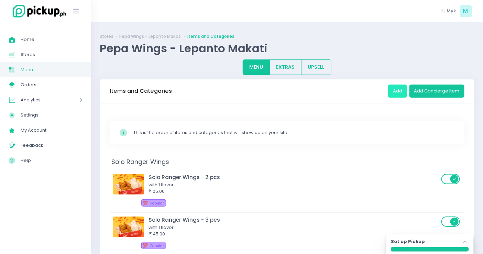
click at [407, 93] on button "Add" at bounding box center [397, 91] width 19 height 13
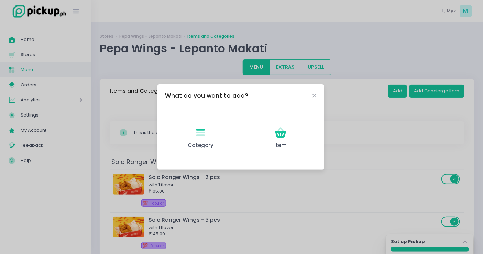
scroll to position [115, 0]
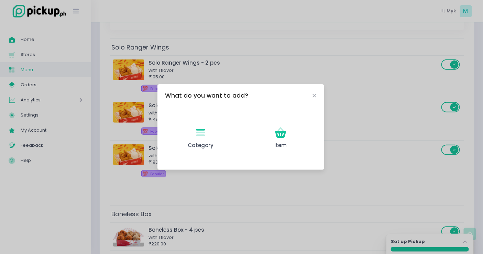
click at [317, 94] on div "What do you want to add?" at bounding box center [240, 95] width 167 height 23
click at [316, 96] on div "What do you want to add?" at bounding box center [240, 95] width 167 height 23
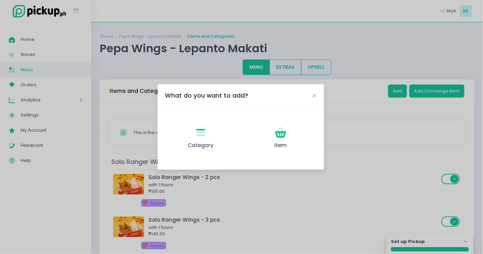
click at [351, 123] on div "What do you want to add? Category Created with Sketch. Category Item Created wi…" at bounding box center [241, 127] width 483 height 254
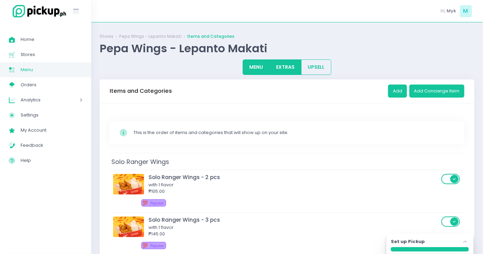
click at [295, 64] on button "EXTRAS" at bounding box center [286, 66] width 32 height 15
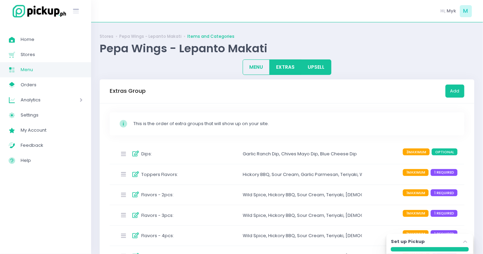
click at [314, 64] on button "UPSELL" at bounding box center [316, 66] width 30 height 15
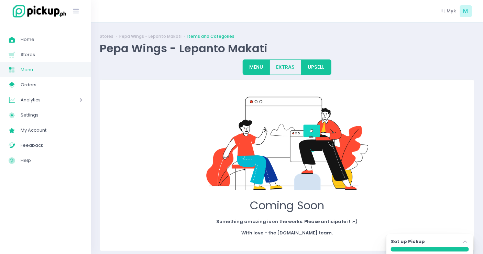
click at [252, 65] on button "MENU" at bounding box center [256, 66] width 27 height 15
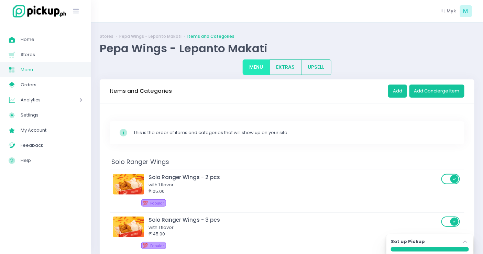
scroll to position [76, 0]
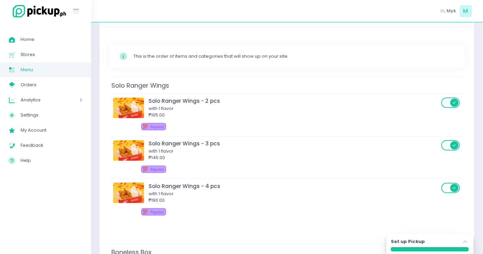
drag, startPoint x: 103, startPoint y: 117, endPoint x: 104, endPoint y: 109, distance: 8.3
drag, startPoint x: 104, startPoint y: 109, endPoint x: 112, endPoint y: 88, distance: 22.1
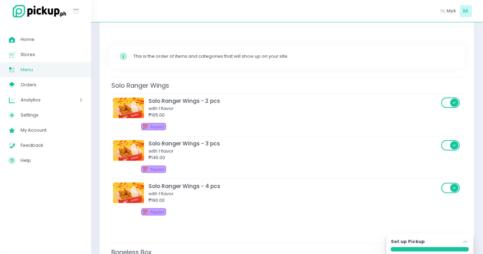
drag, startPoint x: 103, startPoint y: 84, endPoint x: 104, endPoint y: 79, distance: 4.8
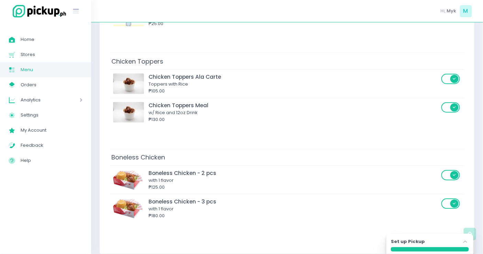
scroll to position [1115, 0]
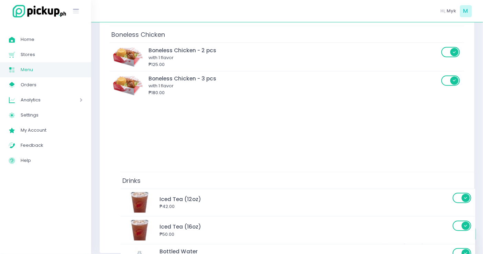
drag, startPoint x: 140, startPoint y: 47, endPoint x: 152, endPoint y: 178, distance: 131.9
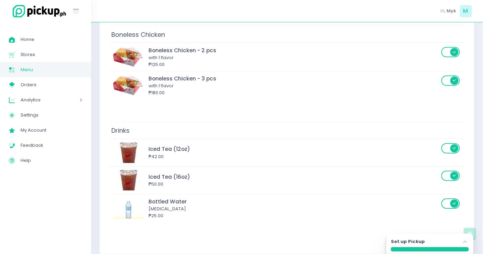
scroll to position [1039, 0]
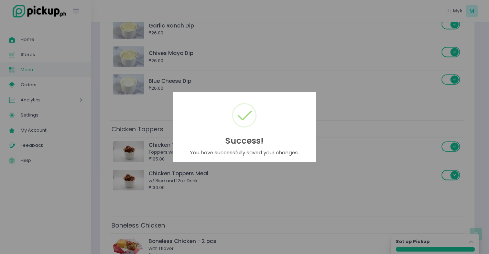
click at [254, 119] on div at bounding box center [244, 115] width 24 height 24
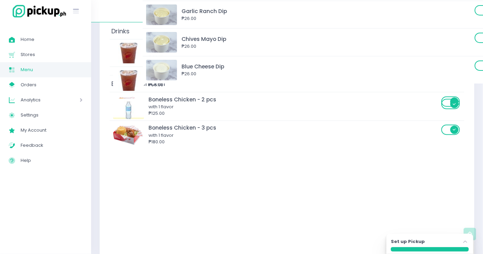
scroll to position [1148, 0]
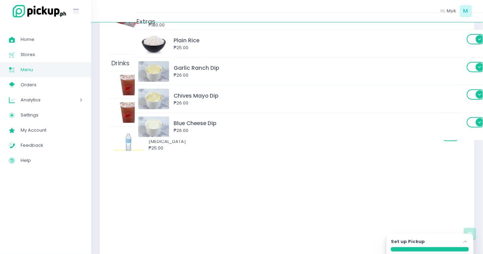
drag, startPoint x: 195, startPoint y: 87, endPoint x: 221, endPoint y: 23, distance: 68.8
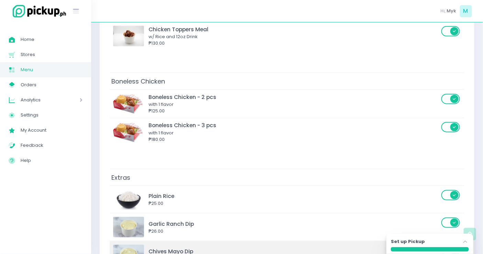
scroll to position [995, 0]
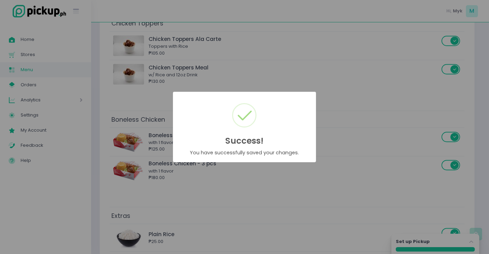
click at [251, 84] on div "Success! × You have successfully saved your changes. OK Cancel" at bounding box center [244, 127] width 489 height 254
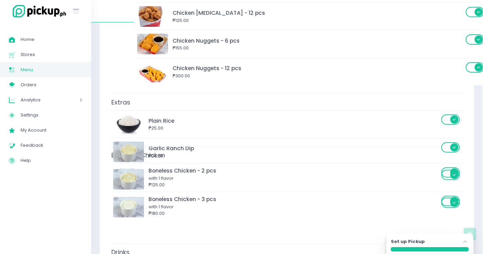
scroll to position [921, 0]
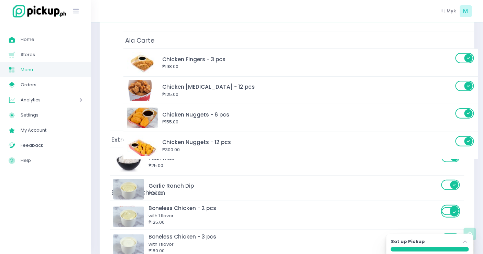
drag, startPoint x: 185, startPoint y: 94, endPoint x: 199, endPoint y: 41, distance: 55.6
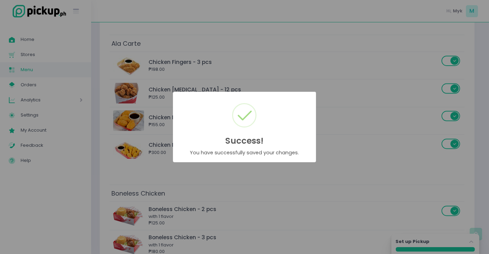
click at [228, 195] on div "Success! × You have successfully saved your changes. OK Cancel" at bounding box center [244, 127] width 489 height 254
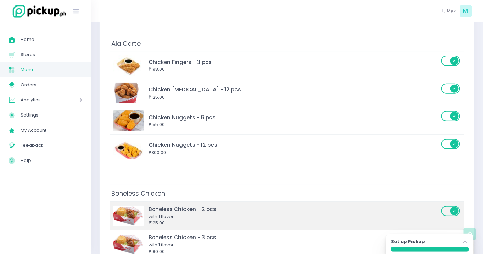
scroll to position [883, 0]
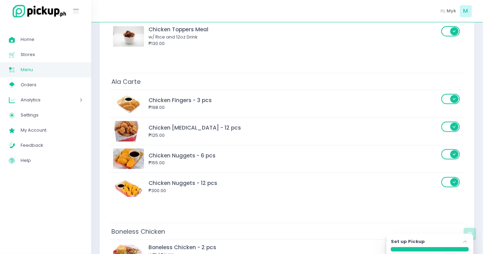
click at [173, 73] on td "Ala Carte" at bounding box center [287, 81] width 355 height 17
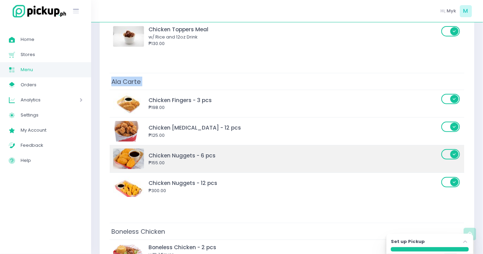
drag, startPoint x: 176, startPoint y: 74, endPoint x: 190, endPoint y: 147, distance: 74.3
click at [190, 147] on tbody "Ala Carte Chicken Fingers - 3 pcs ₱198.00 Chicken [MEDICAL_DATA] - 12 pcs ₱125.…" at bounding box center [287, 137] width 355 height 128
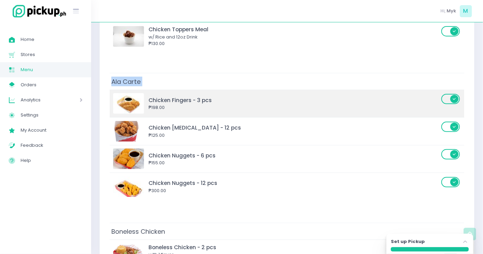
drag, startPoint x: 196, startPoint y: 74, endPoint x: 200, endPoint y: 91, distance: 17.9
click at [213, 104] on tbody "Ala Carte Chicken Fingers - 3 pcs ₱198.00 Chicken [MEDICAL_DATA] - 12 pcs ₱125.…" at bounding box center [287, 137] width 355 height 128
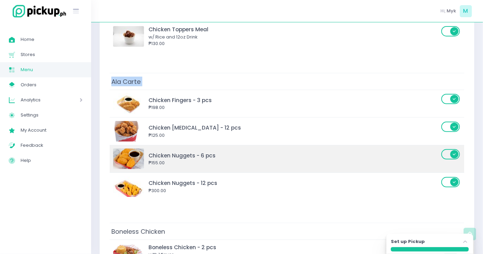
drag, startPoint x: 155, startPoint y: 75, endPoint x: 162, endPoint y: 144, distance: 70.1
click at [162, 144] on tbody "Ala Carte Chicken Fingers - 3 pcs ₱198.00 Chicken [MEDICAL_DATA] - 12 pcs ₱125.…" at bounding box center [287, 137] width 355 height 128
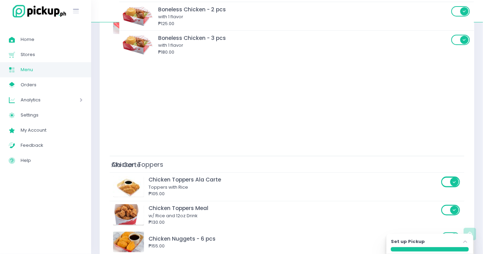
scroll to position [792, 0]
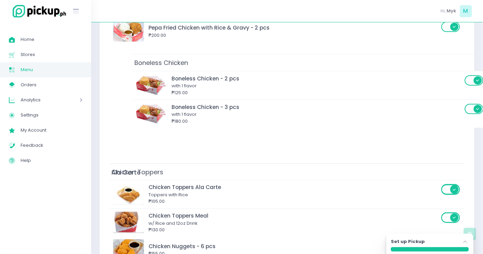
drag, startPoint x: 195, startPoint y: 78, endPoint x: 219, endPoint y: 67, distance: 26.0
click at [219, 67] on div "Solo Ranger Wings Solo Ranger Wings - 2 pcs with 1 flavor ₱105.00 💯 Popular Sol…" at bounding box center [287, 22] width 355 height 1322
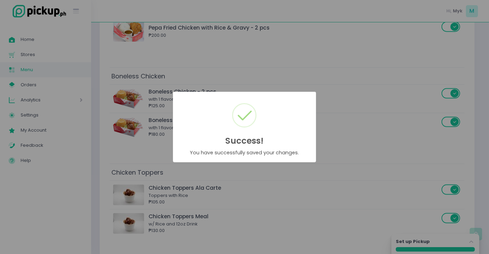
click at [377, 82] on div "Success! × You have successfully saved your changes. OK Cancel" at bounding box center [244, 127] width 489 height 254
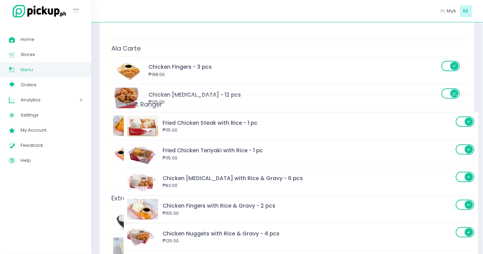
scroll to position [781, 0]
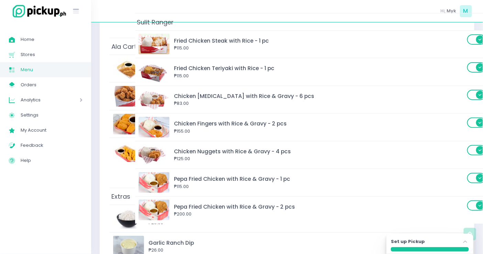
drag, startPoint x: 198, startPoint y: 72, endPoint x: 224, endPoint y: 20, distance: 57.8
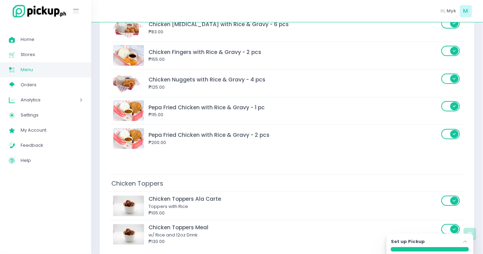
scroll to position [1013, 0]
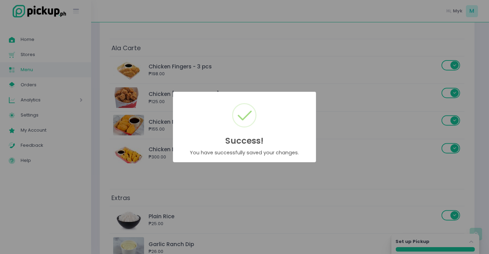
click at [248, 70] on div "Success! × You have successfully saved your changes. OK Cancel" at bounding box center [244, 127] width 489 height 254
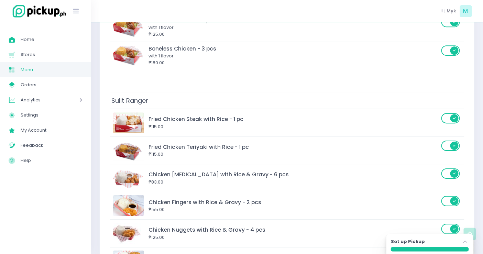
scroll to position [707, 0]
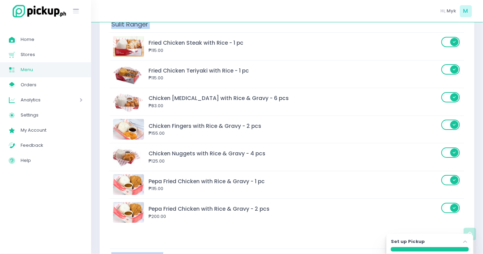
drag, startPoint x: 203, startPoint y: 252, endPoint x: 206, endPoint y: 240, distance: 12.3
click at [206, 240] on div "Solo Ranger Wings Solo Ranger Wings - 2 pcs with 1 flavor ₱105.00 💯 Popular Sol…" at bounding box center [287, 107] width 355 height 1322
drag, startPoint x: 210, startPoint y: 248, endPoint x: 218, endPoint y: 222, distance: 27.2
click at [218, 222] on div "Solo Ranger Wings Solo Ranger Wings - 2 pcs with 1 flavor ₱105.00 💯 Popular Sol…" at bounding box center [287, 107] width 355 height 1322
click at [221, 249] on td "Chicken Toppers" at bounding box center [287, 257] width 355 height 17
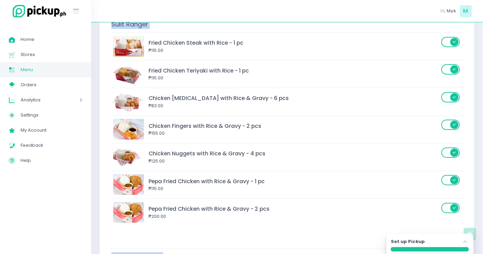
drag, startPoint x: 231, startPoint y: 249, endPoint x: 231, endPoint y: 230, distance: 18.2
click at [232, 231] on div "Solo Ranger Wings Solo Ranger Wings - 2 pcs with 1 flavor ₱105.00 💯 Popular Sol…" at bounding box center [287, 107] width 355 height 1322
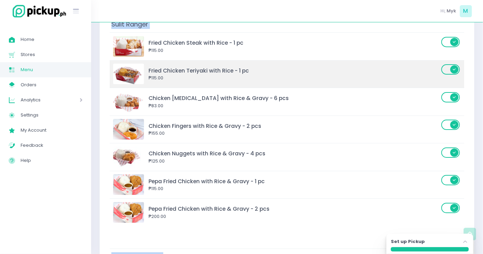
scroll to position [669, 0]
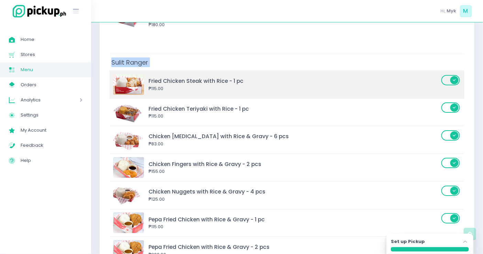
drag, startPoint x: 216, startPoint y: 61, endPoint x: 213, endPoint y: 75, distance: 14.4
click at [215, 119] on tbody "Sulit Ranger Fried Chicken Steak with Rice - 1 pc ₱115.00 Fried Chicken Teriyak…" at bounding box center [287, 159] width 355 height 210
drag, startPoint x: 199, startPoint y: 57, endPoint x: 209, endPoint y: 72, distance: 17.6
click at [209, 72] on tbody "Sulit Ranger Fried Chicken Steak with Rice - 1 pc ₱115.00 Fried Chicken Teriyak…" at bounding box center [287, 159] width 355 height 210
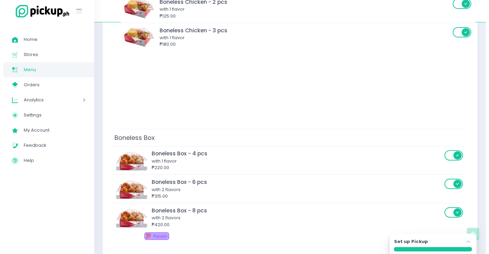
scroll to position [279, 0]
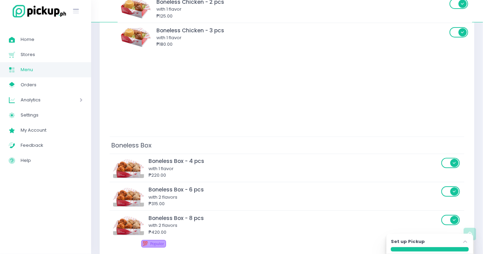
drag, startPoint x: 188, startPoint y: 115, endPoint x: 211, endPoint y: 79, distance: 43.1
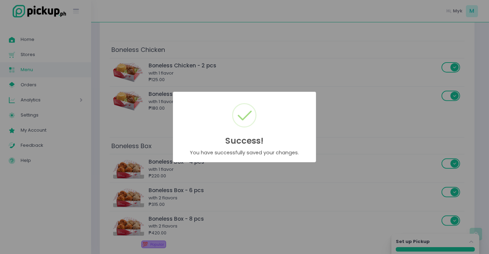
click at [273, 67] on div "Success! × You have successfully saved your changes. OK Cancel" at bounding box center [244, 127] width 489 height 254
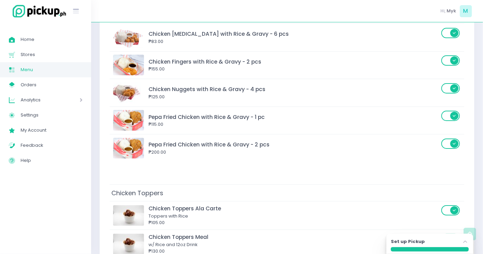
scroll to position [542, 0]
